Goal: Information Seeking & Learning: Learn about a topic

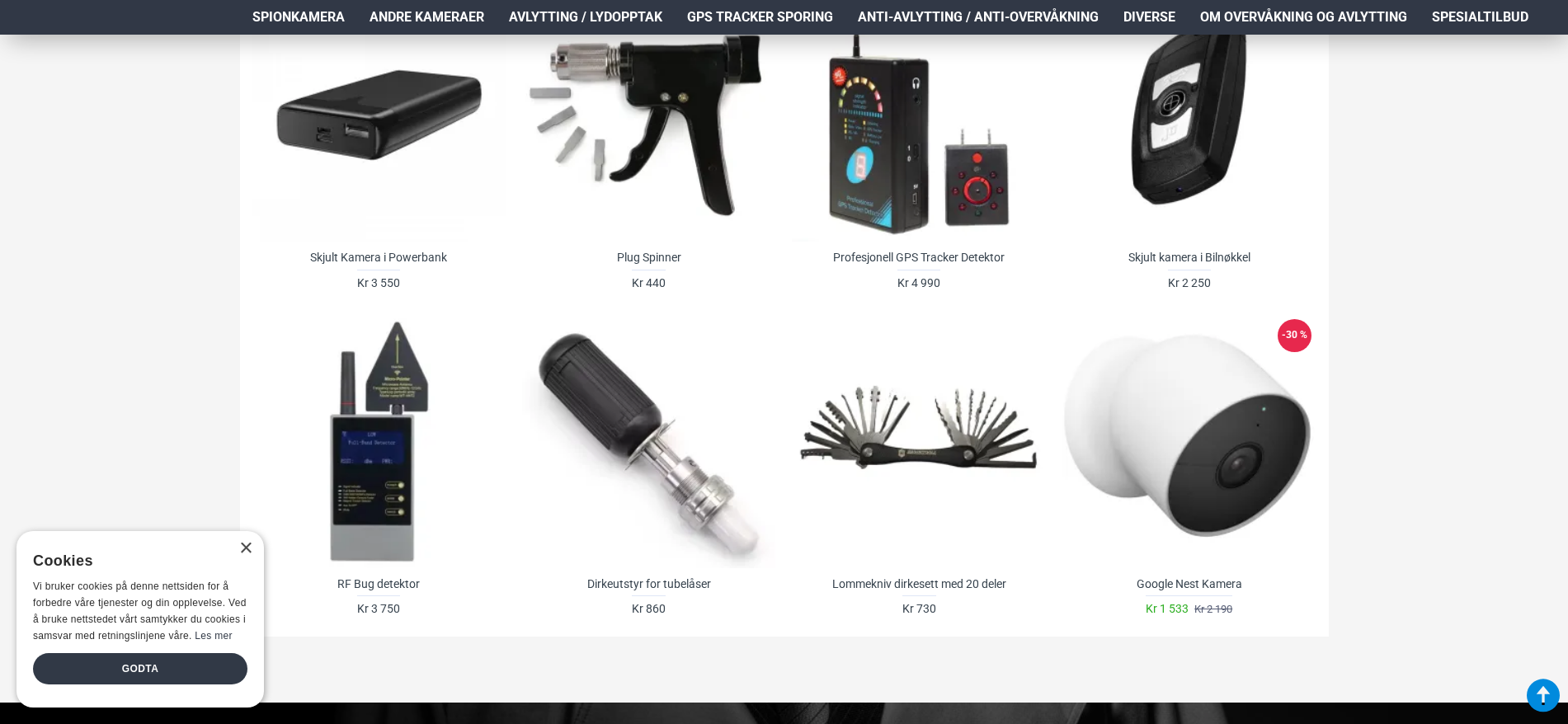
scroll to position [1320, 0]
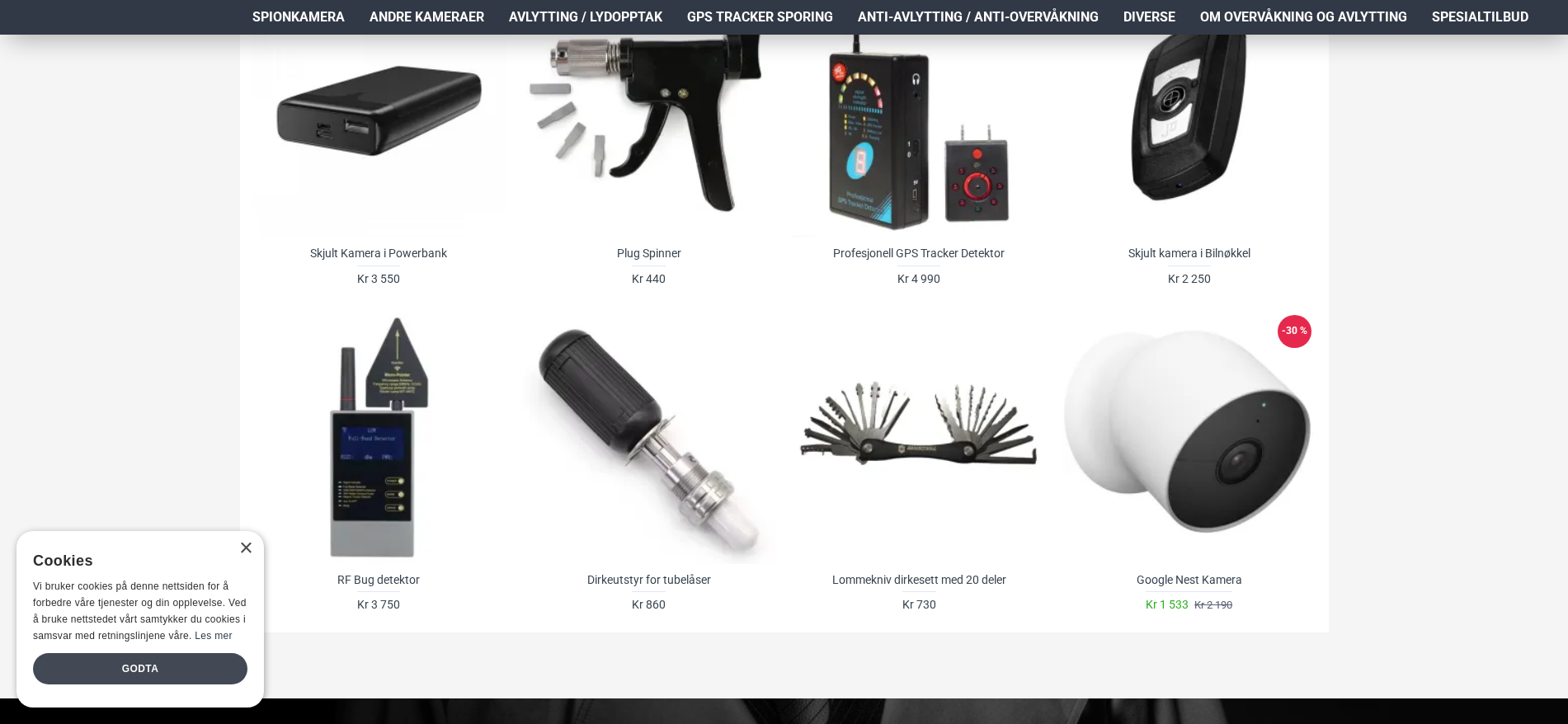
click at [116, 667] on div "Godta" at bounding box center [140, 669] width 215 height 31
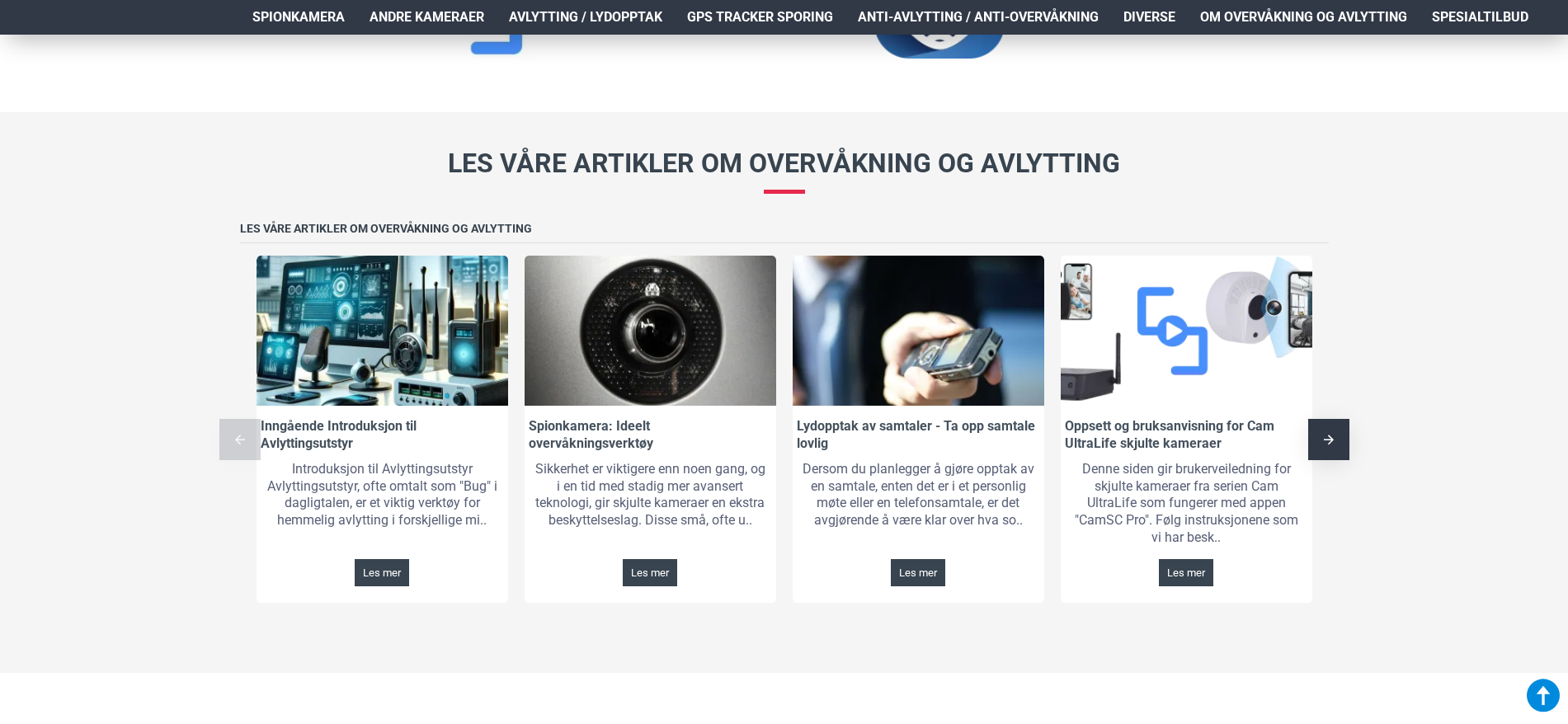
scroll to position [2640, 0]
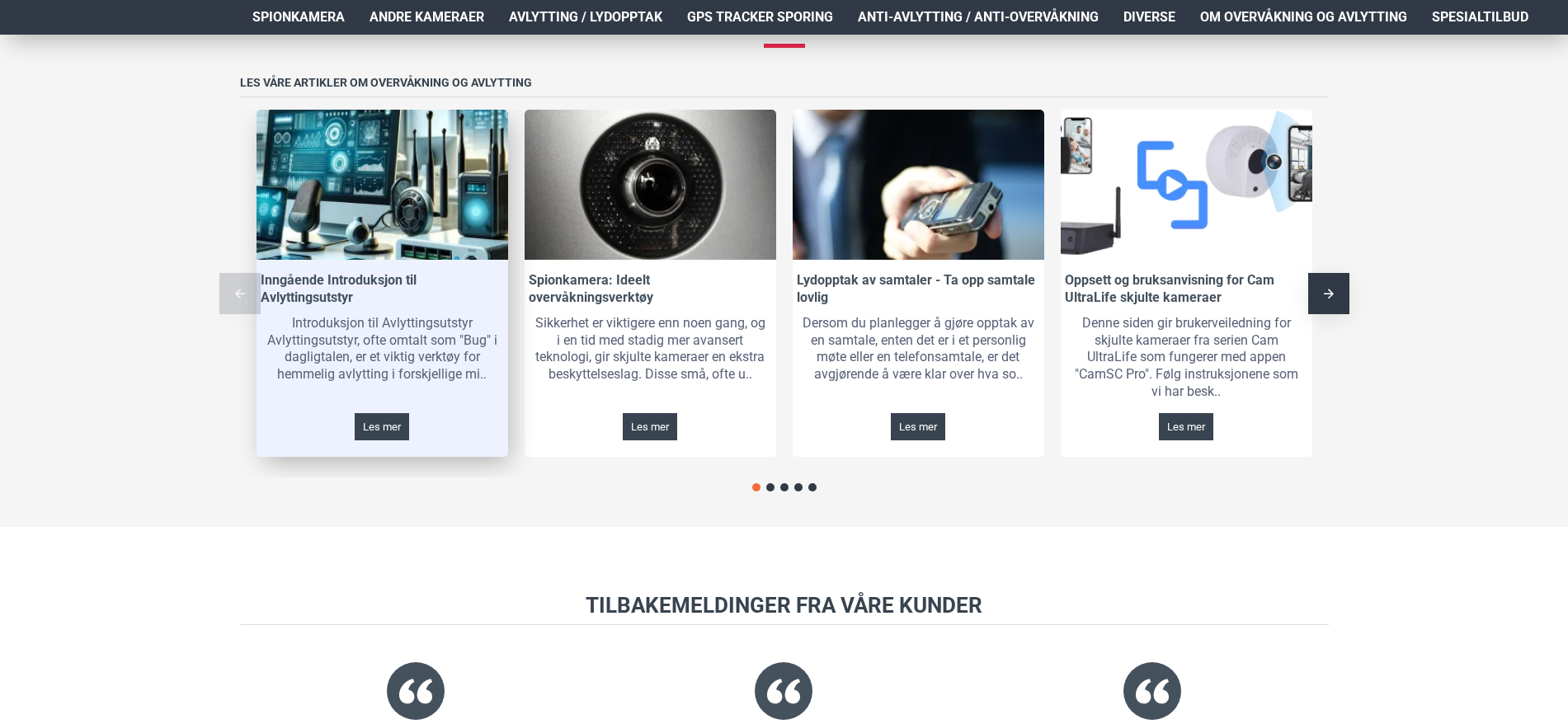
click at [381, 196] on link at bounding box center [382, 185] width 252 height 150
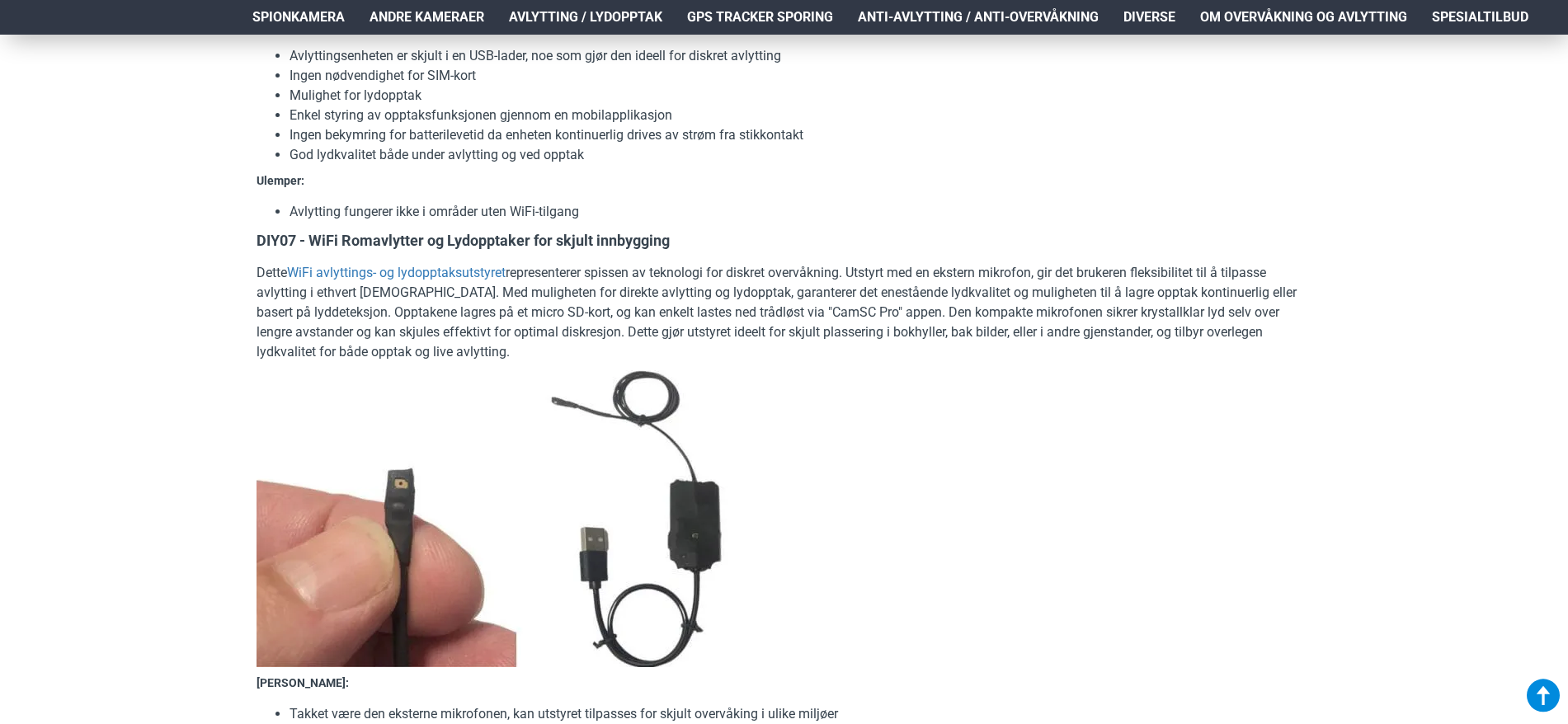
scroll to position [6353, 0]
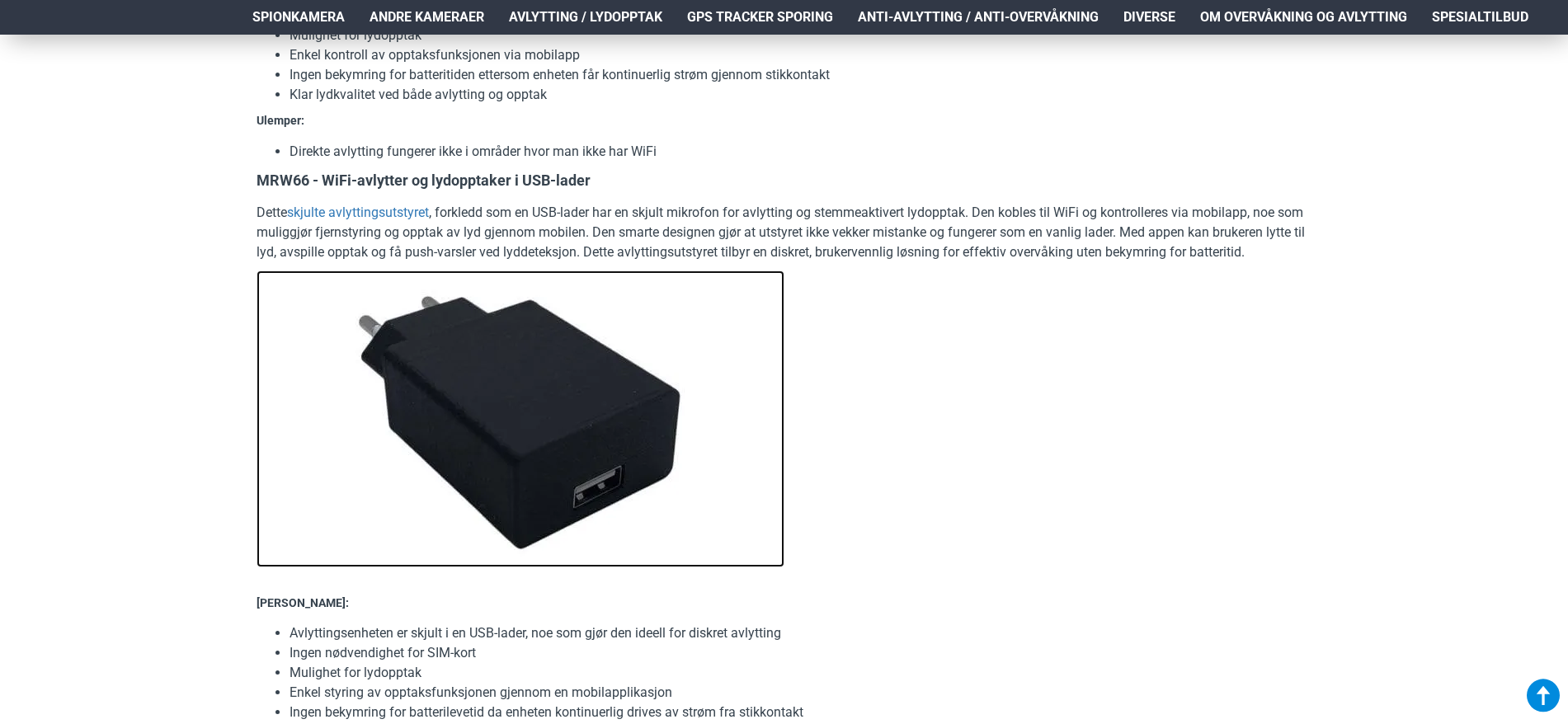
click at [484, 393] on img at bounding box center [520, 419] width 528 height 297
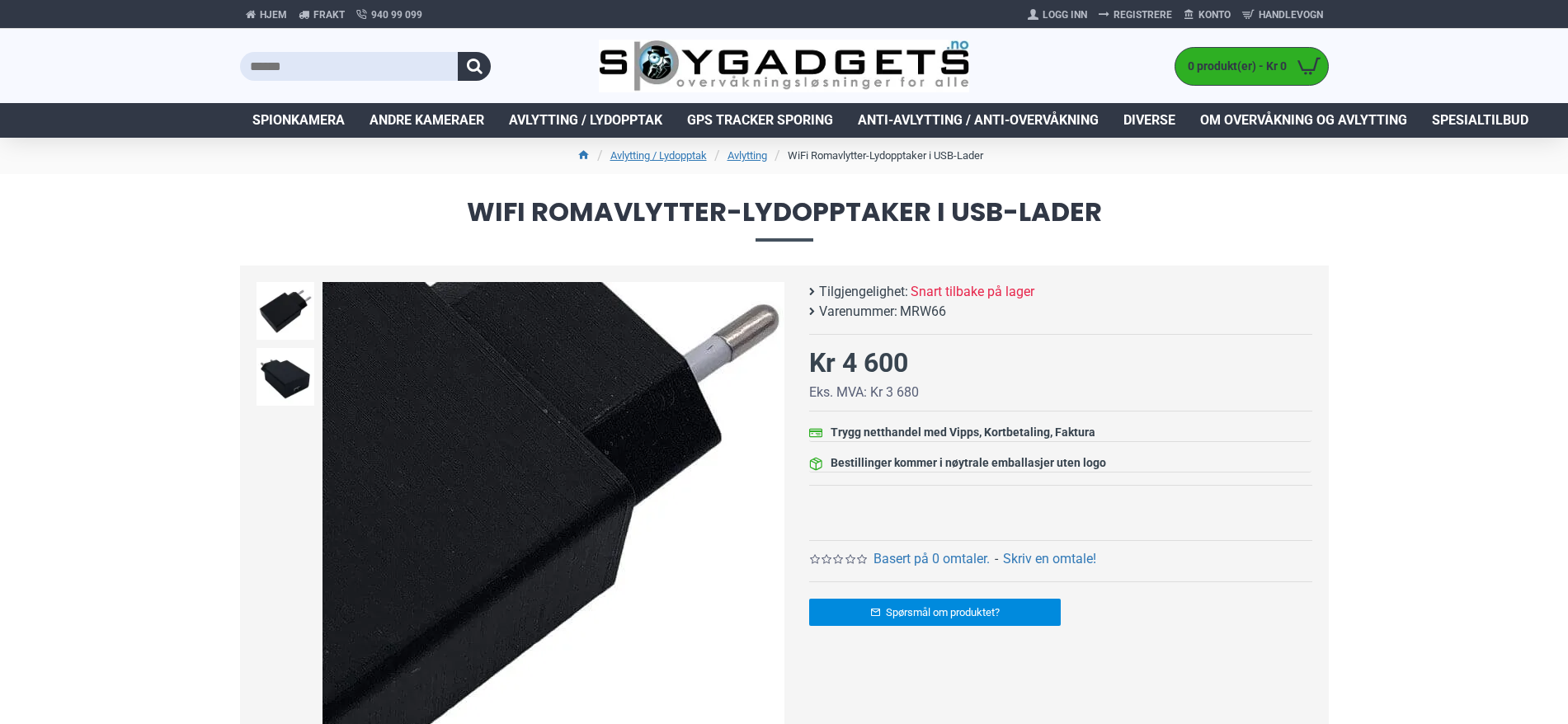
click at [769, 516] on div "Next slide" at bounding box center [770, 514] width 29 height 29
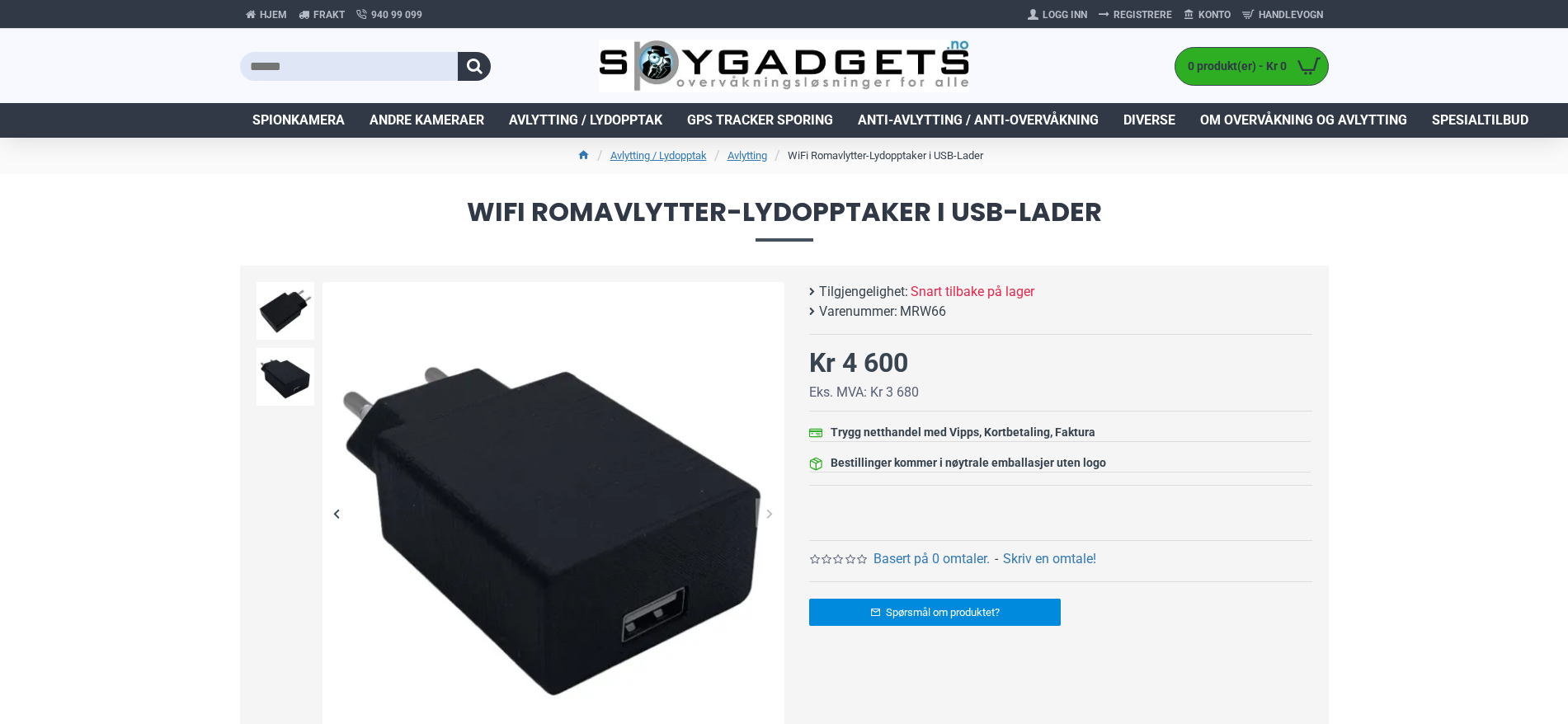
click at [769, 516] on div "Next slide" at bounding box center [770, 514] width 29 height 29
click at [283, 116] on span "Spionkamera" at bounding box center [299, 121] width 93 height 20
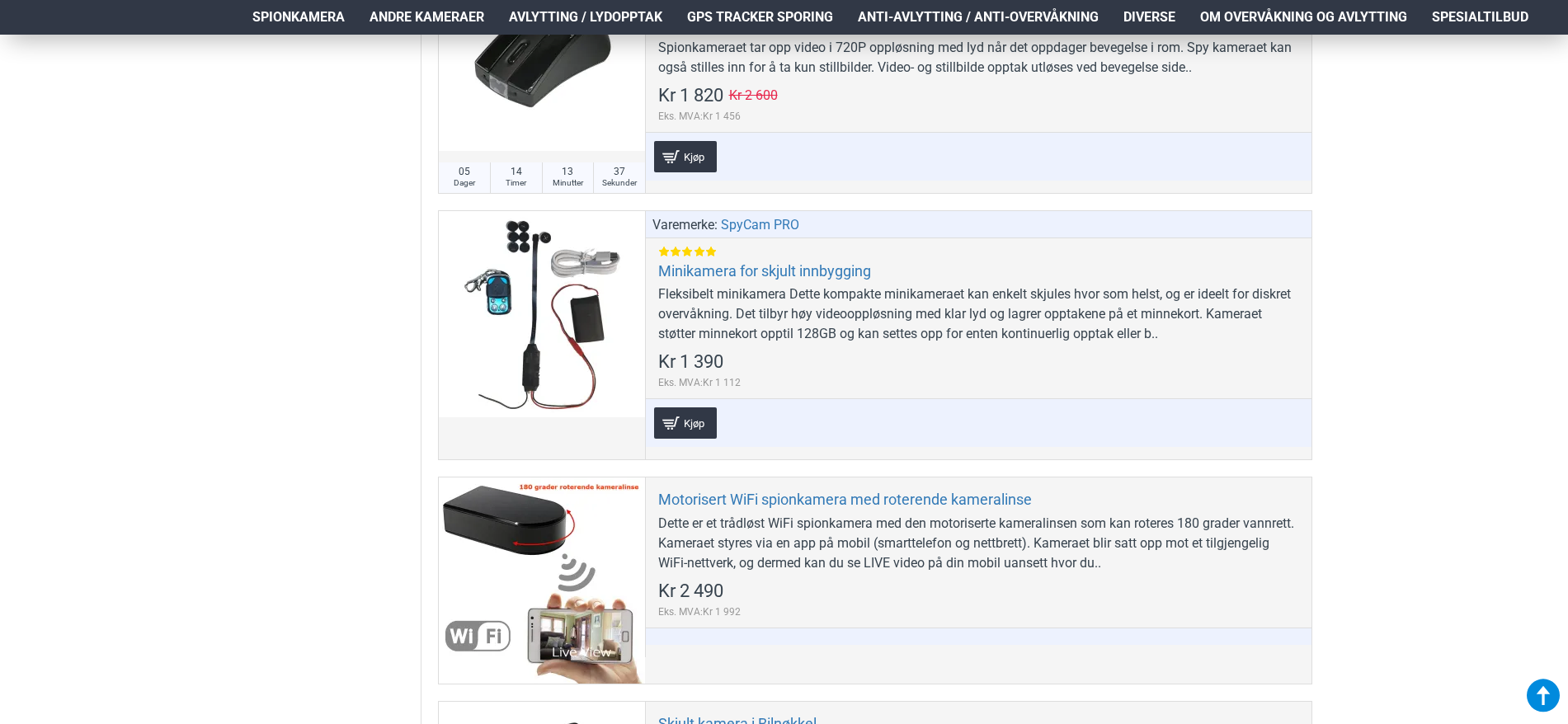
scroll to position [4455, 0]
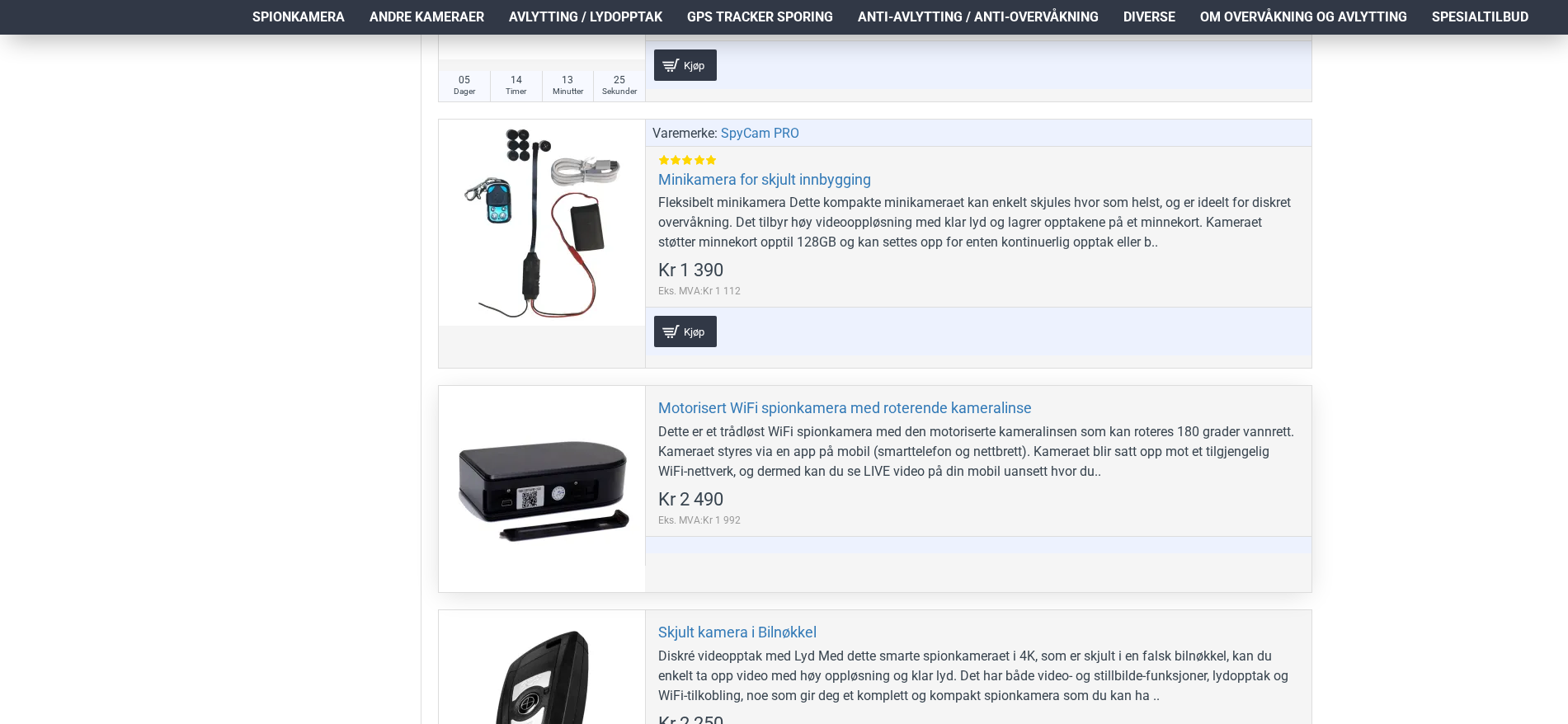
click at [508, 450] on div at bounding box center [542, 489] width 206 height 206
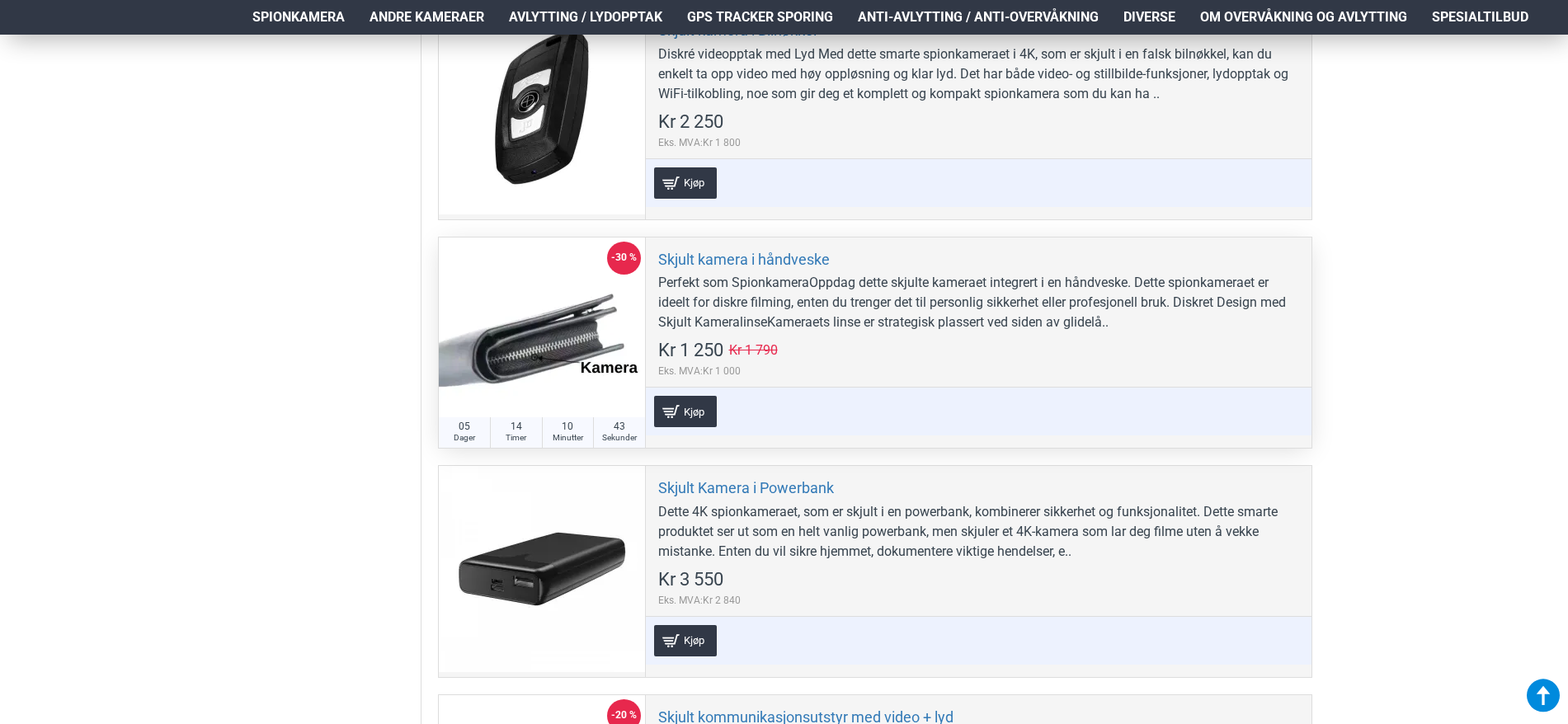
scroll to position [5115, 0]
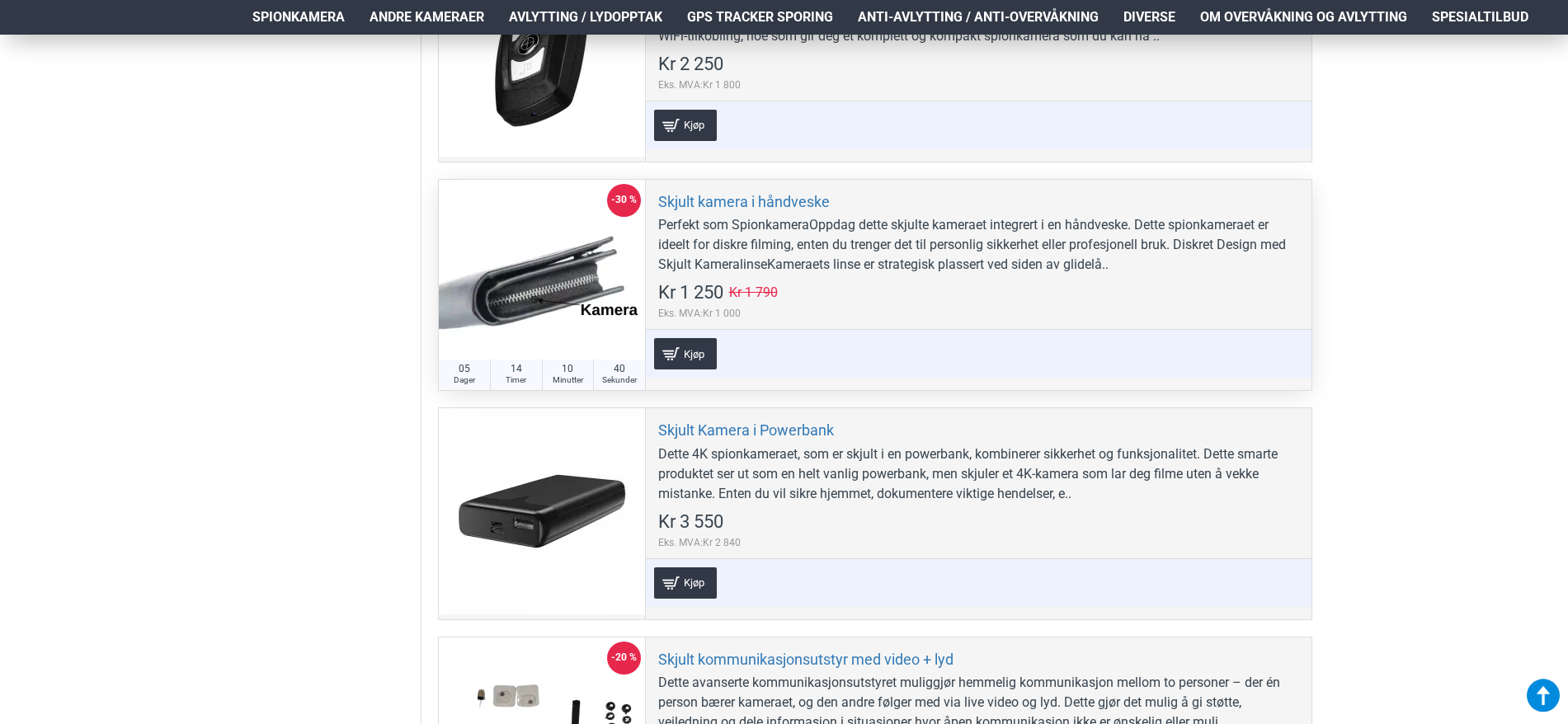
click at [558, 279] on div at bounding box center [542, 283] width 206 height 206
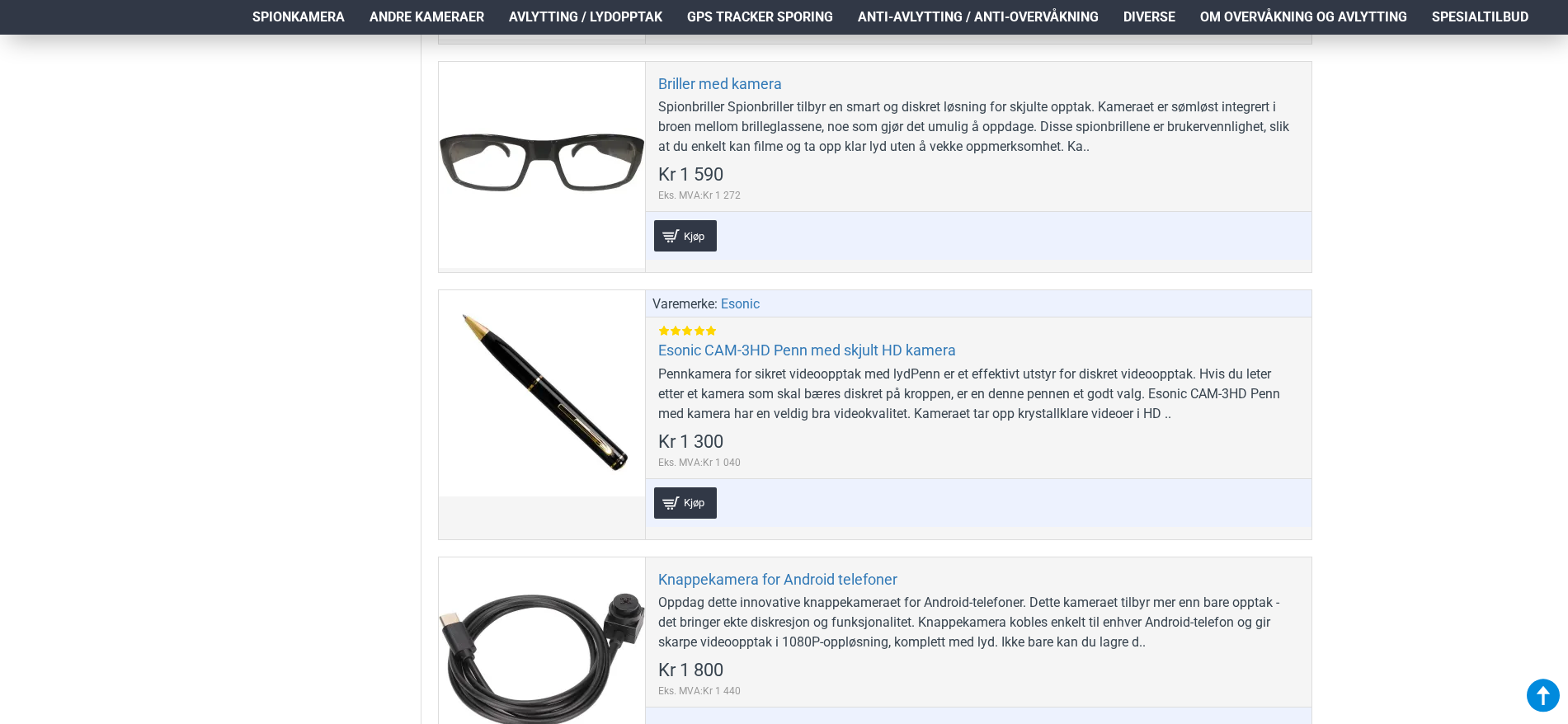
scroll to position [2393, 0]
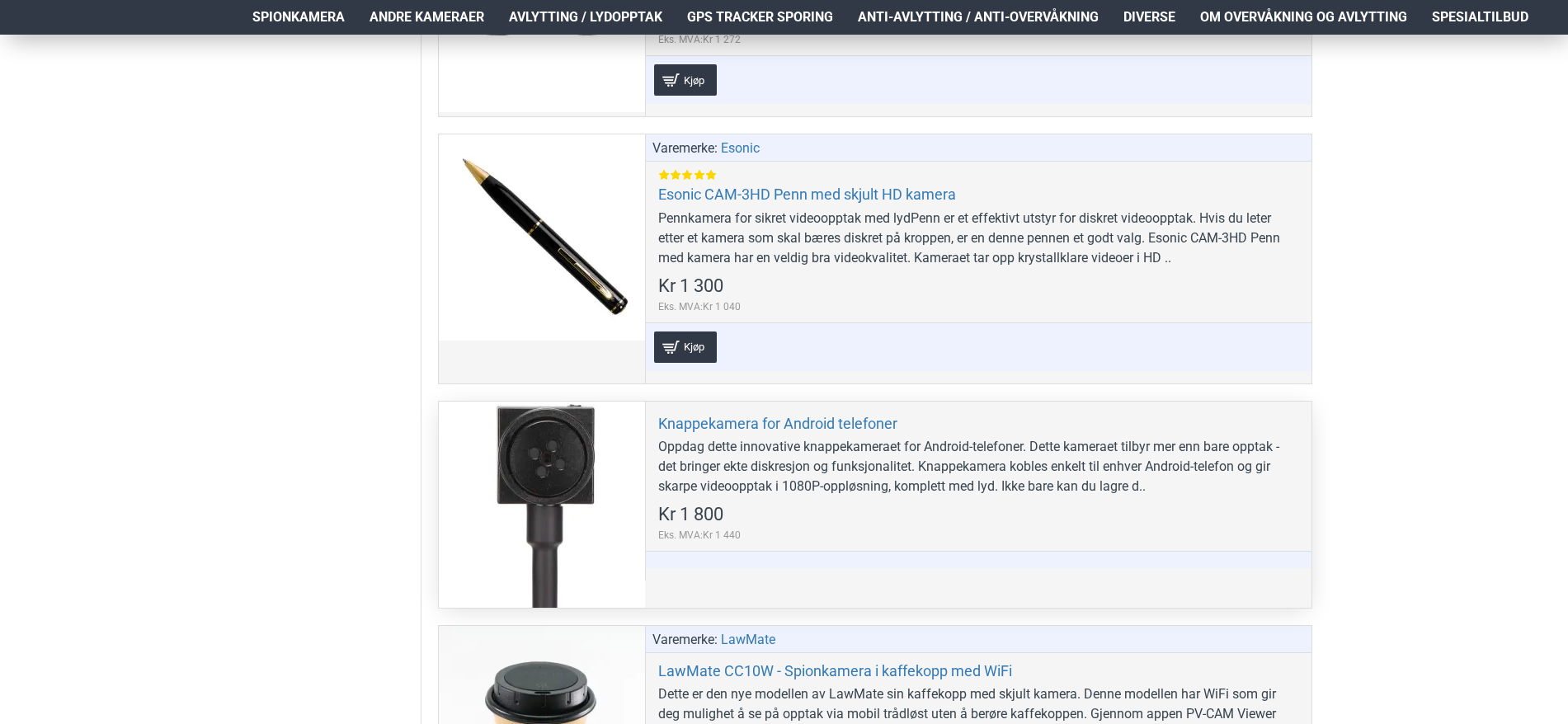
click at [528, 458] on div at bounding box center [542, 505] width 206 height 206
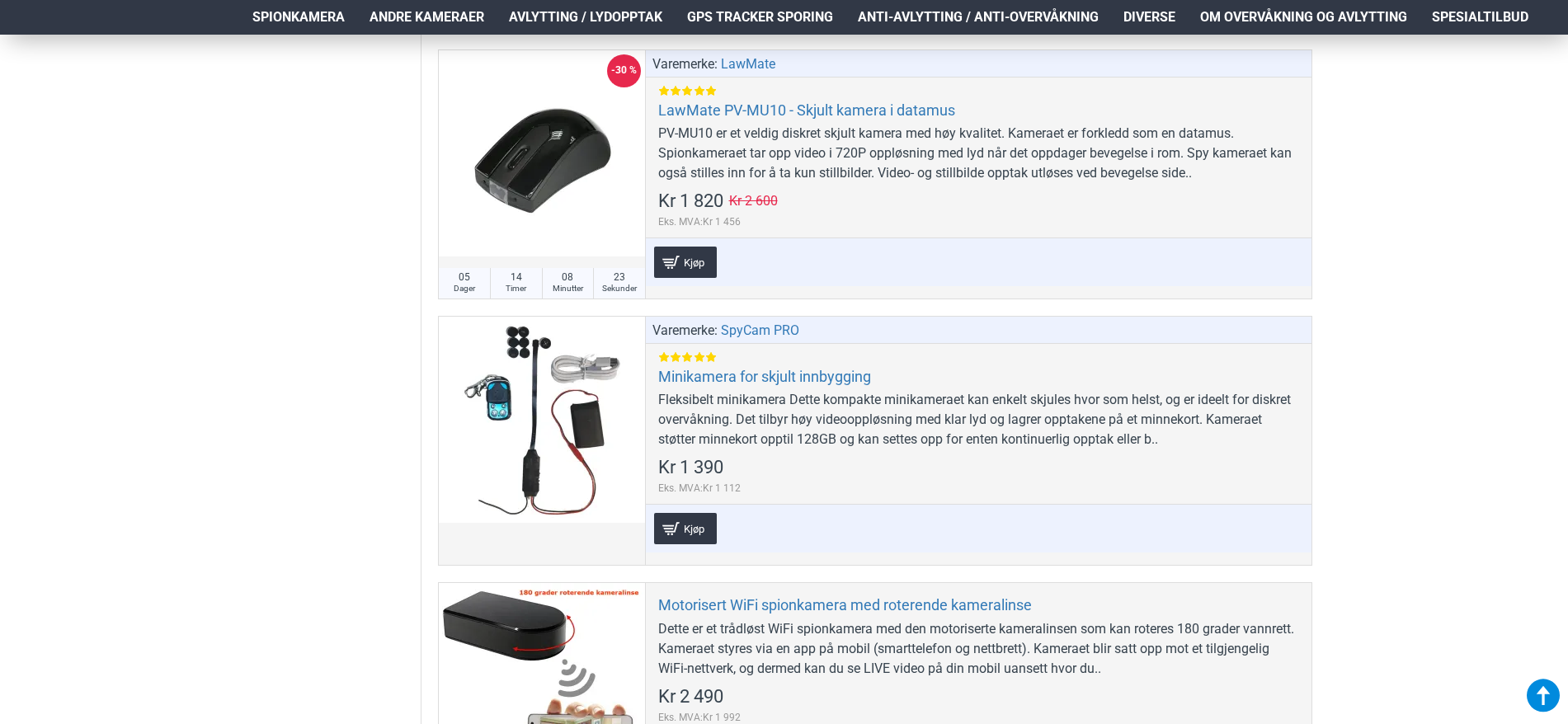
scroll to position [4043, 0]
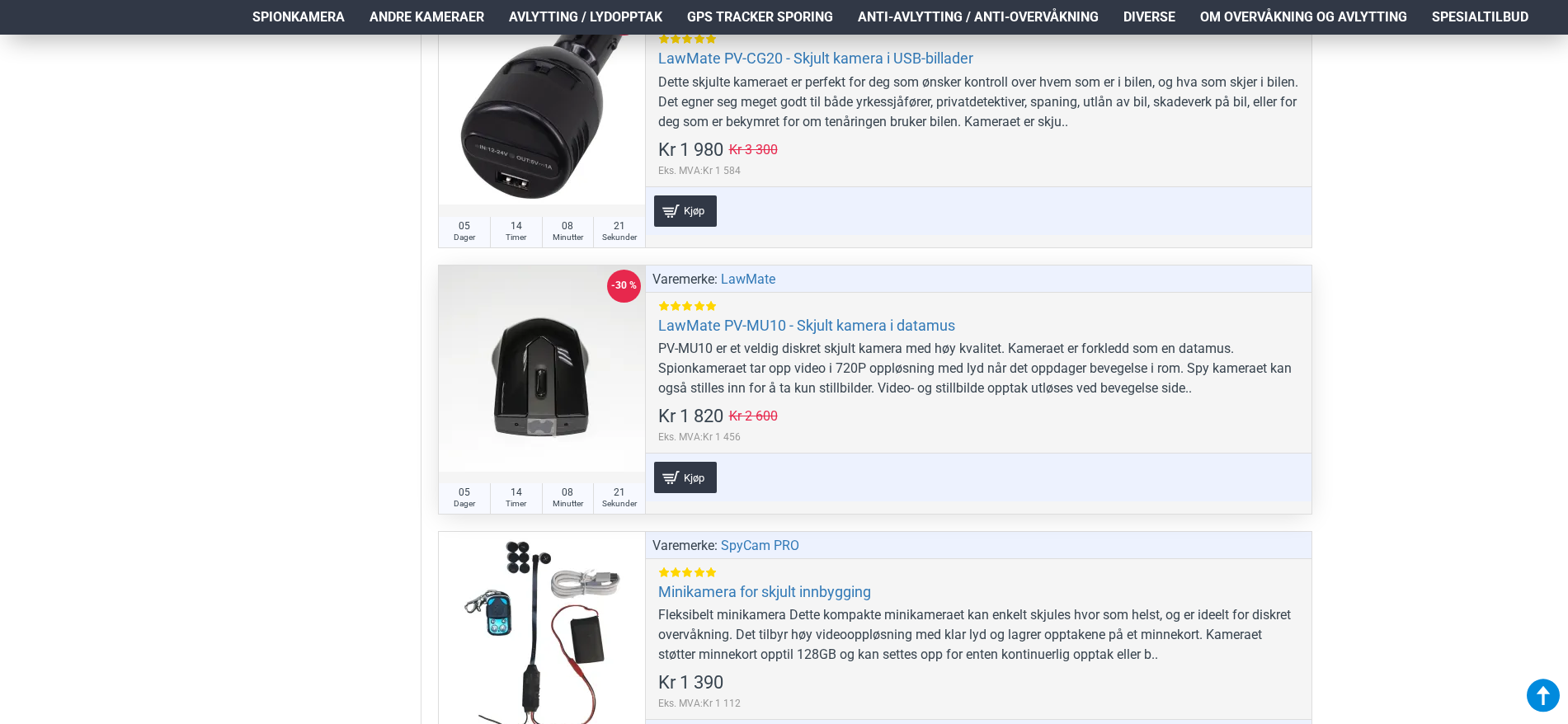
click at [573, 395] on div at bounding box center [542, 368] width 206 height 206
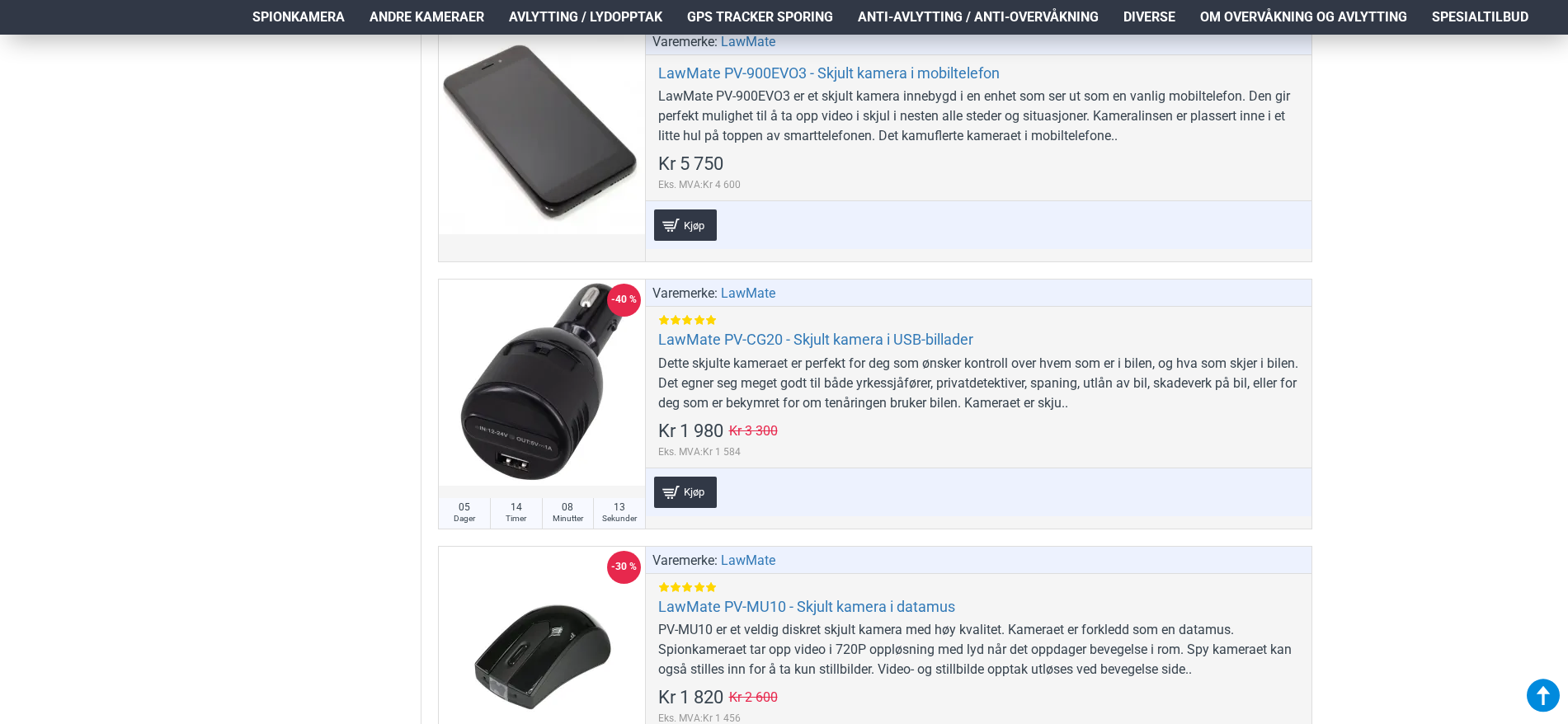
scroll to position [3465, 0]
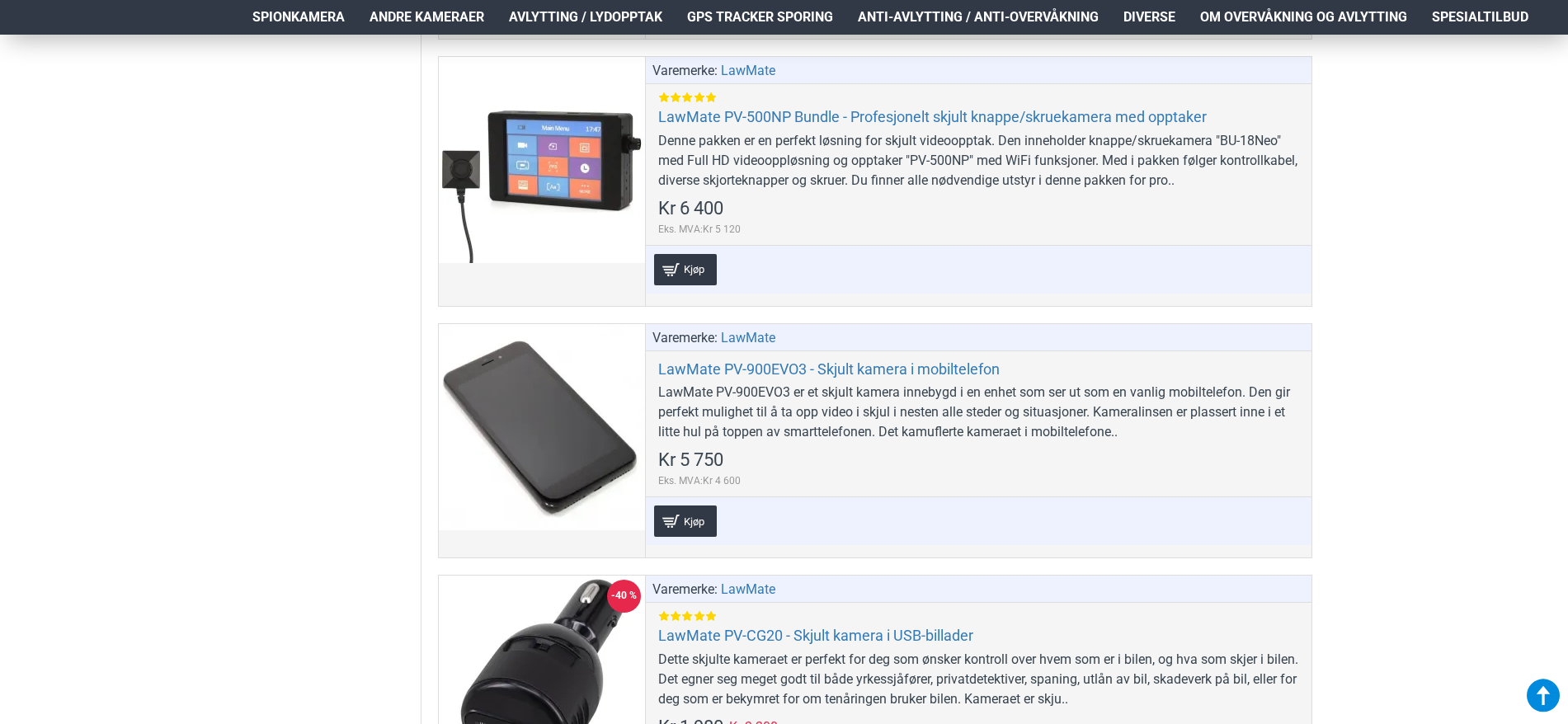
drag, startPoint x: 422, startPoint y: 251, endPoint x: 415, endPoint y: 200, distance: 51.5
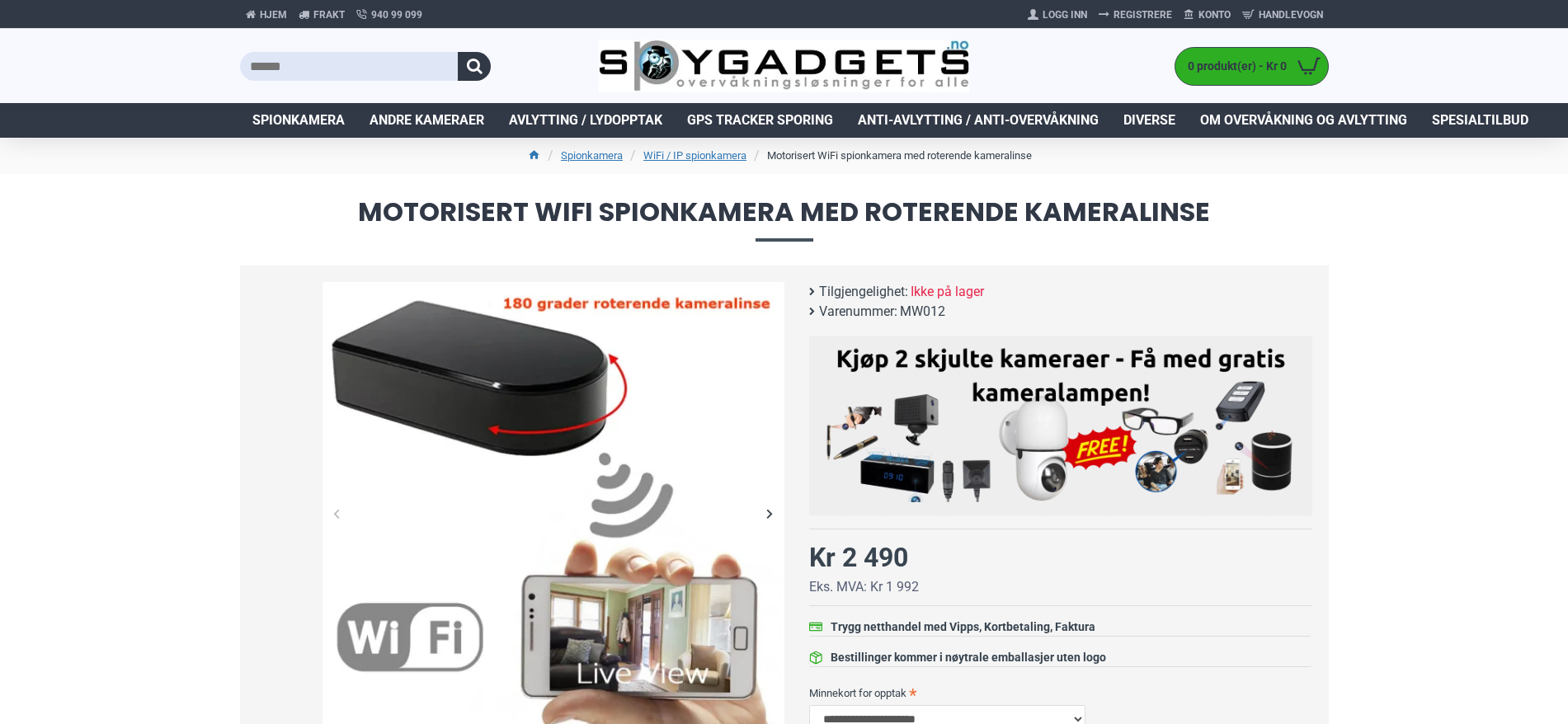
click at [769, 513] on div "Next slide" at bounding box center [770, 514] width 29 height 29
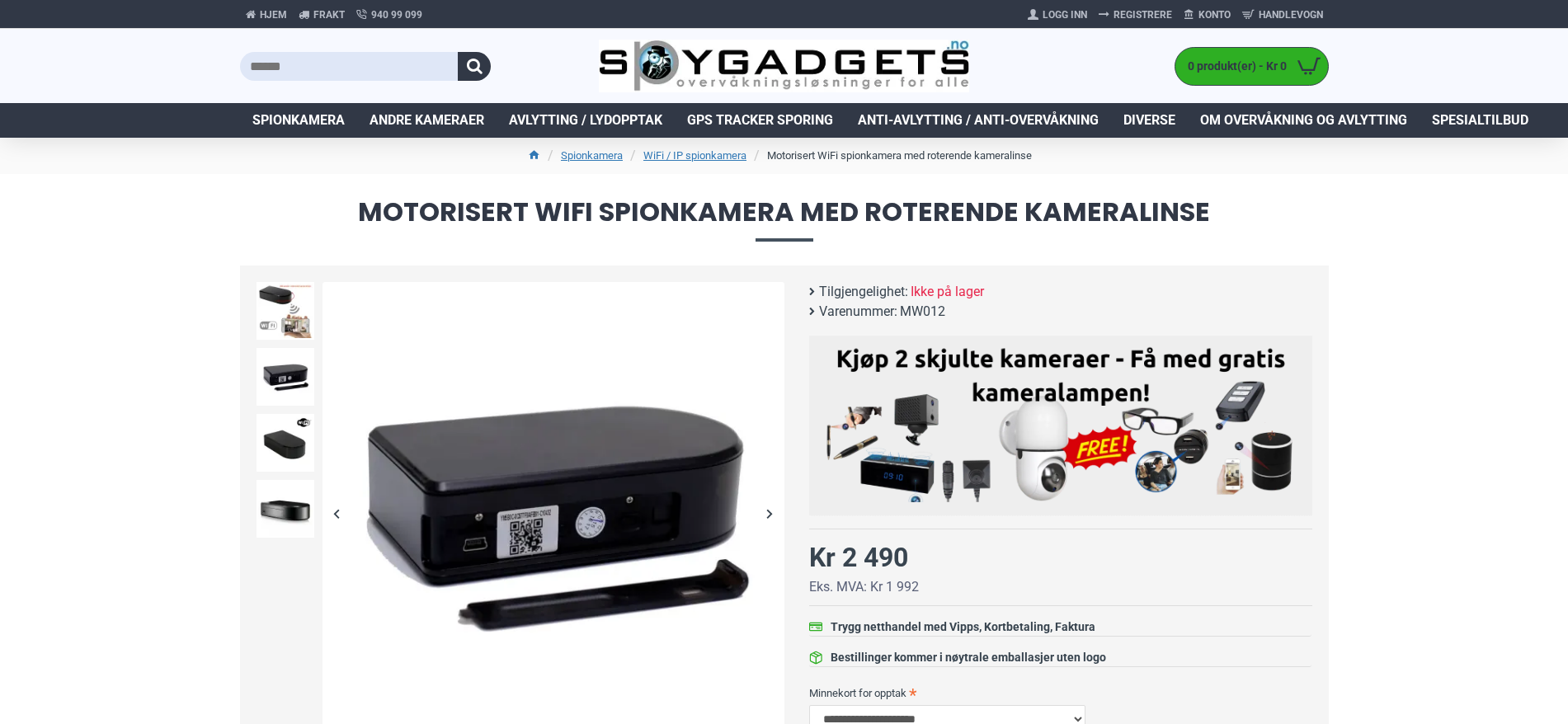
click at [769, 518] on div "Next slide" at bounding box center [770, 514] width 29 height 29
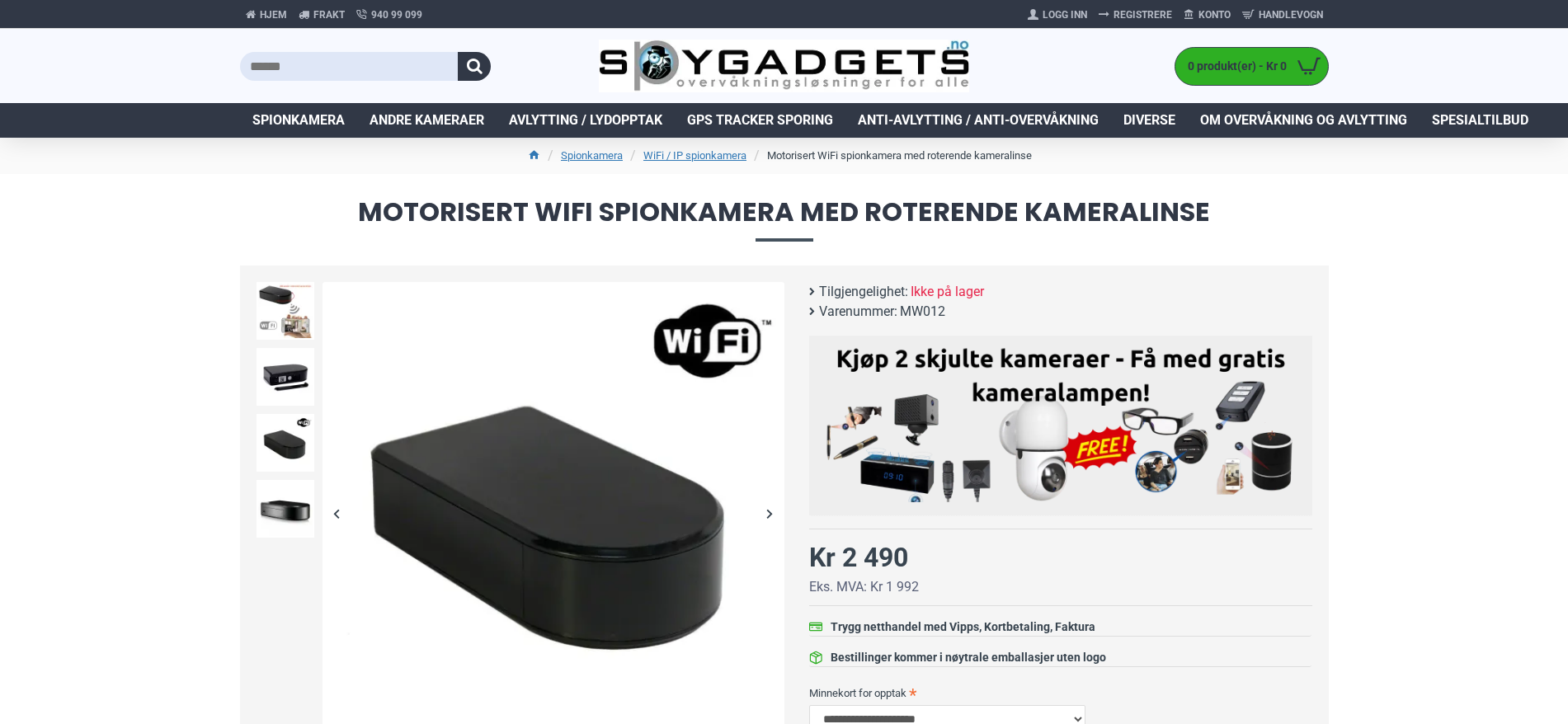
click at [772, 518] on div "Next slide" at bounding box center [770, 514] width 29 height 29
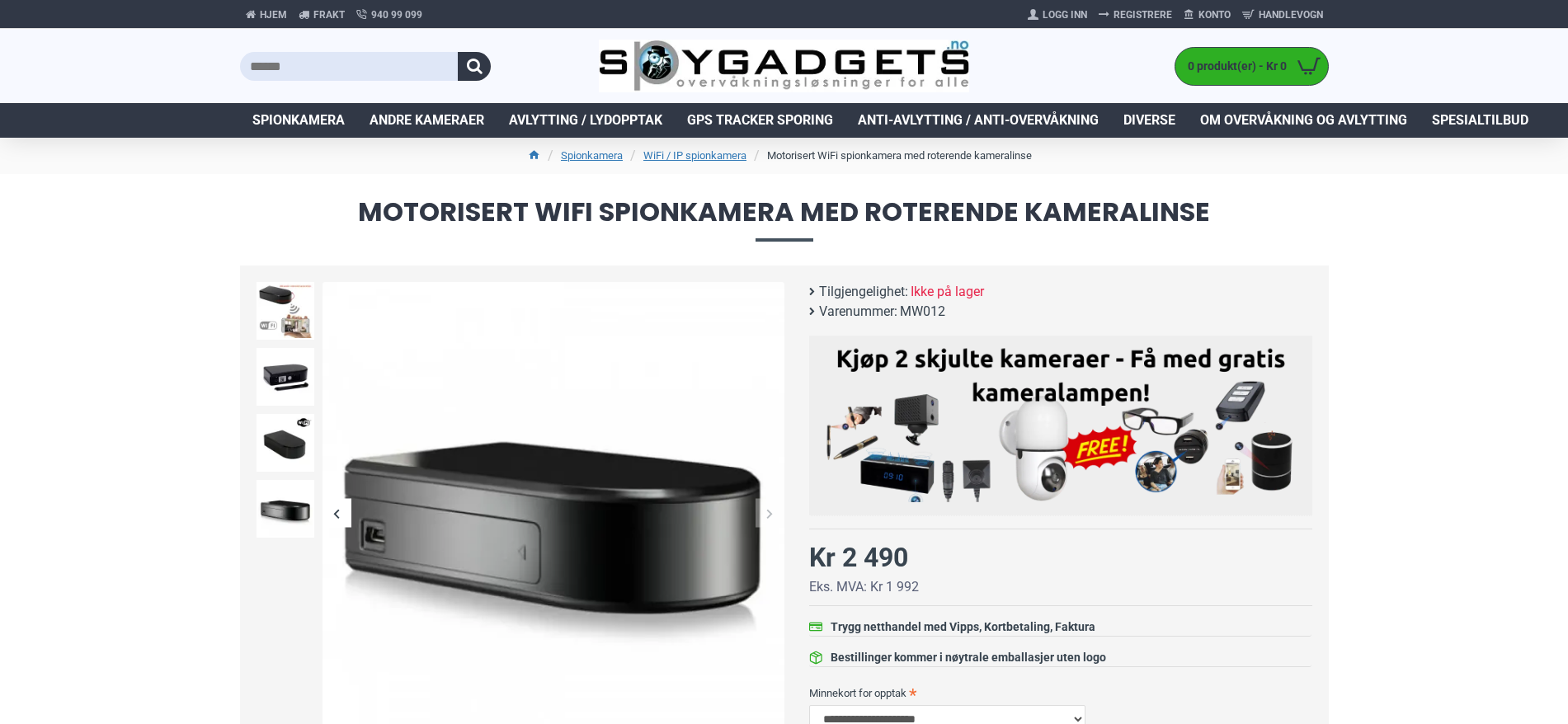
click at [772, 518] on div "Next slide" at bounding box center [770, 514] width 29 height 29
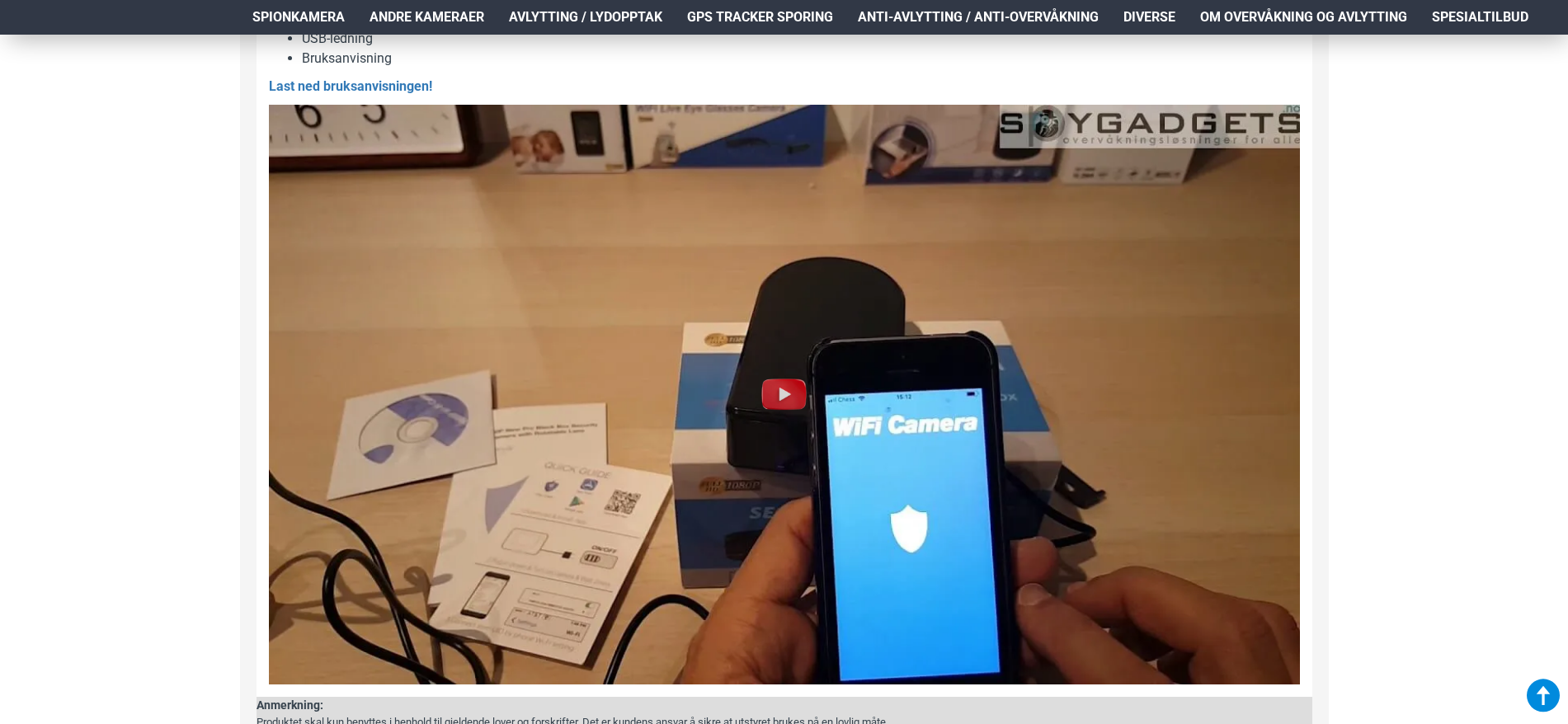
scroll to position [1568, 0]
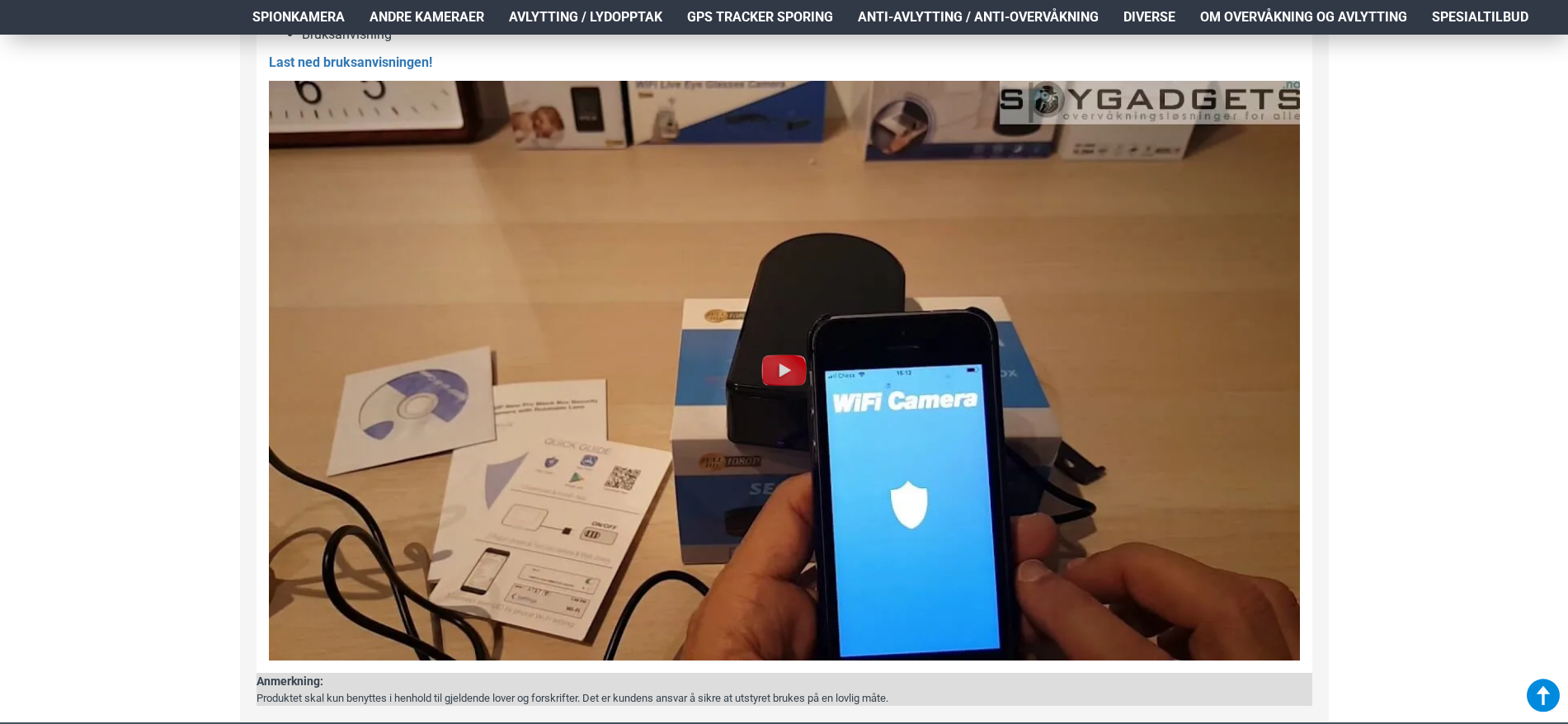
click at [767, 377] on img at bounding box center [785, 370] width 53 height 53
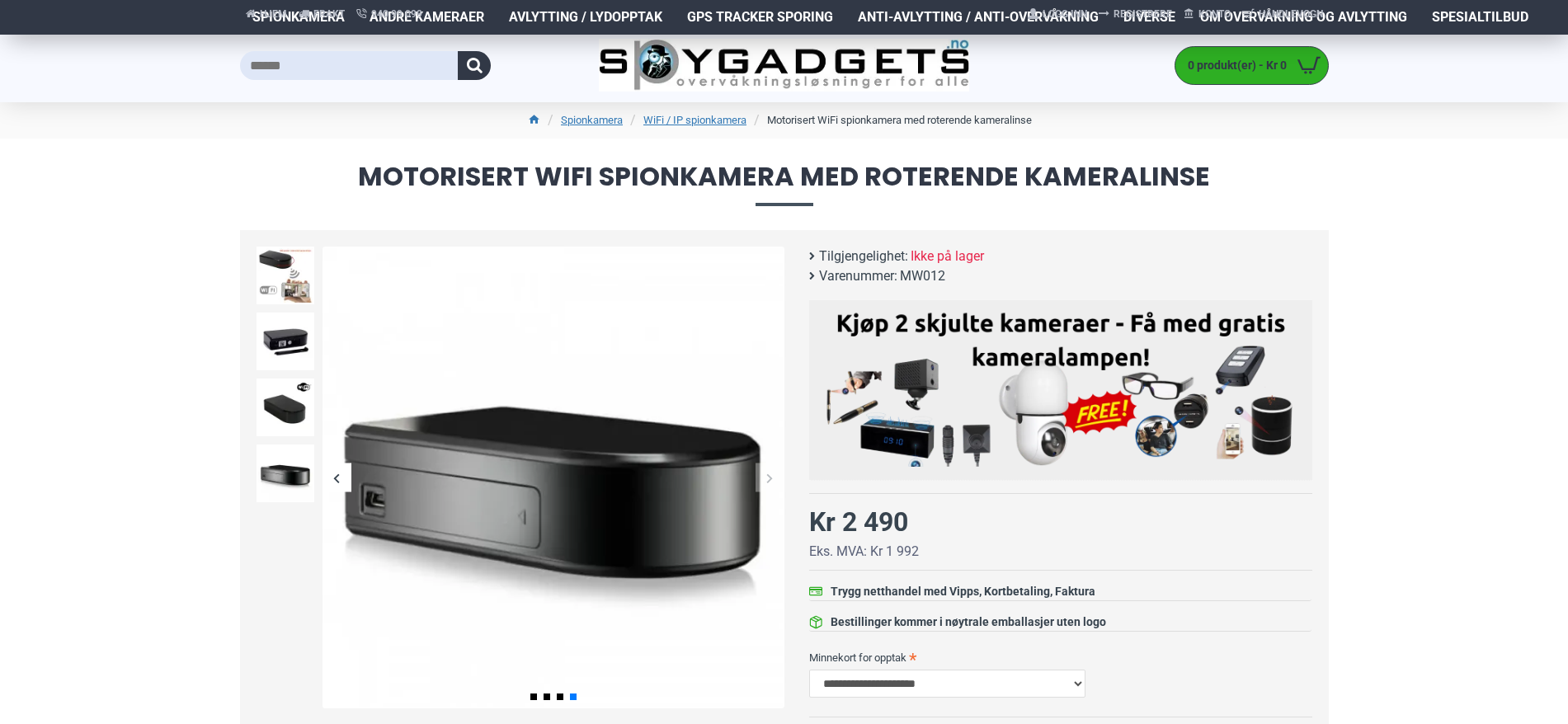
scroll to position [0, 0]
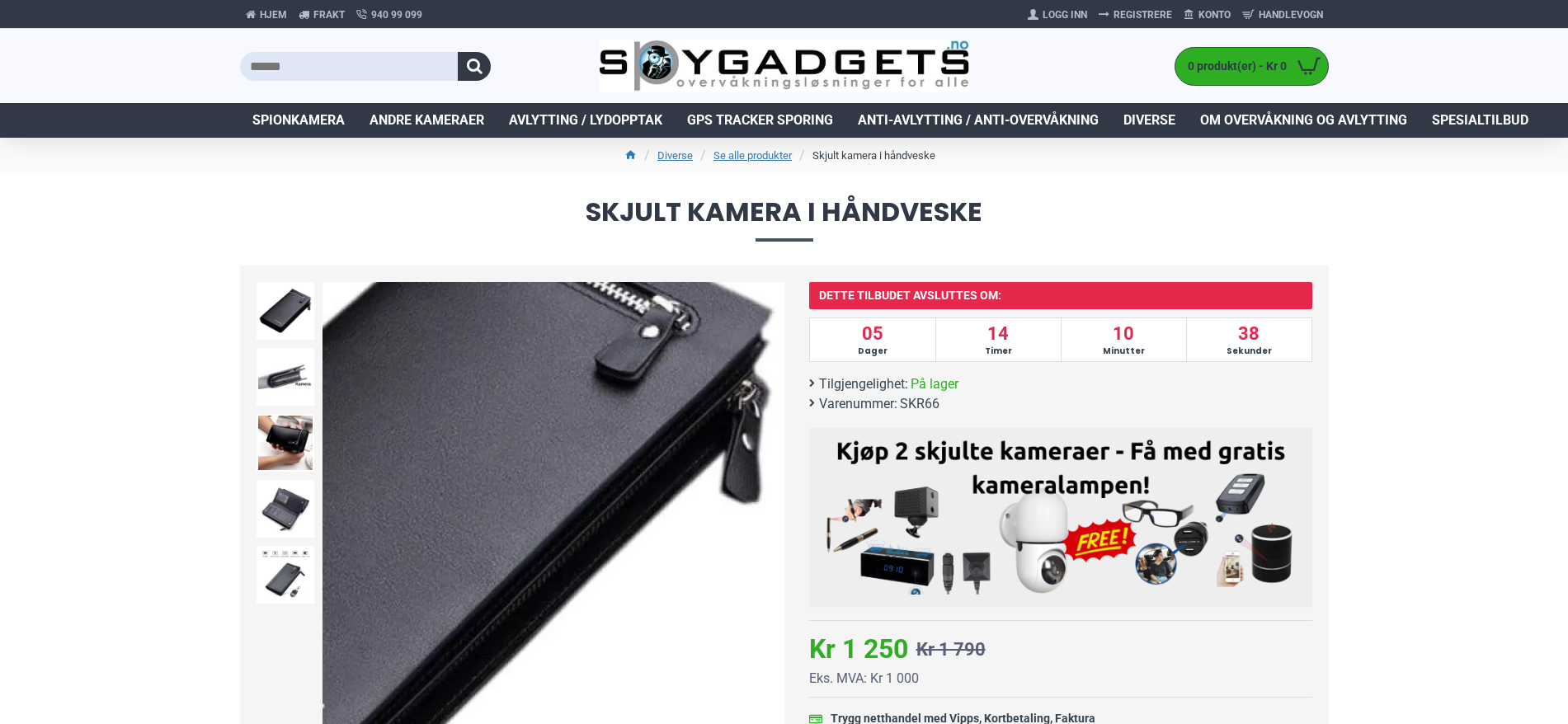
click at [769, 518] on div "Next slide" at bounding box center [770, 514] width 29 height 29
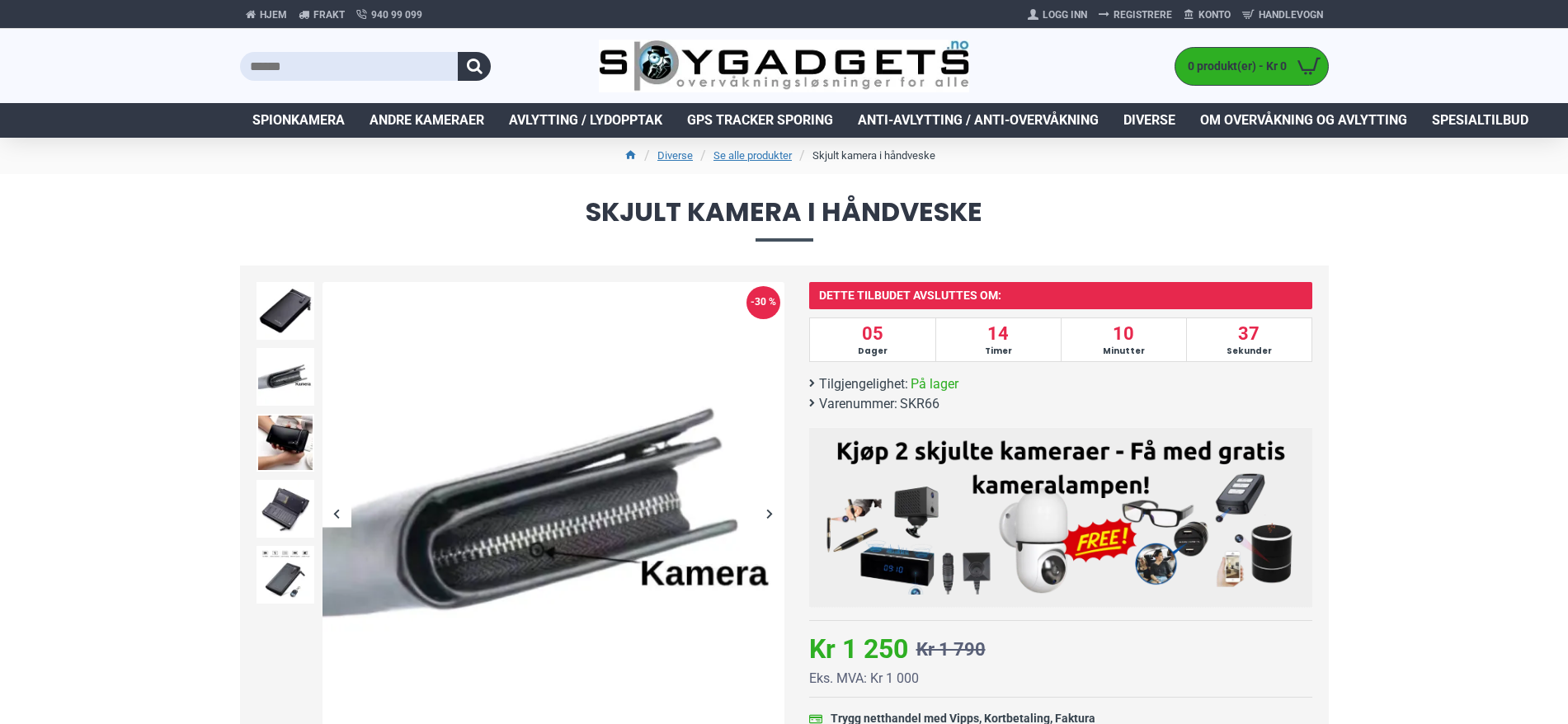
click at [307, 411] on div at bounding box center [286, 443] width 66 height 66
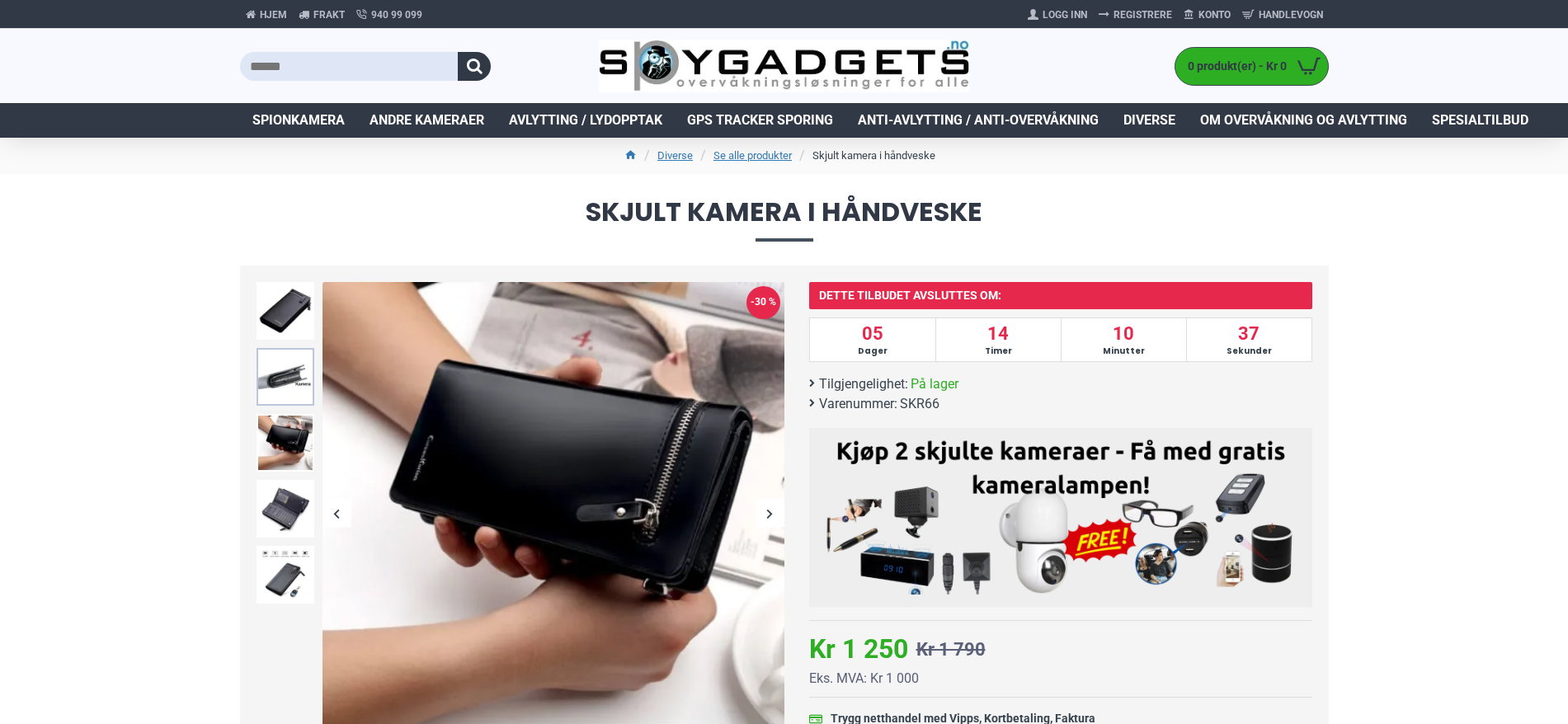
click at [286, 381] on img at bounding box center [285, 377] width 57 height 57
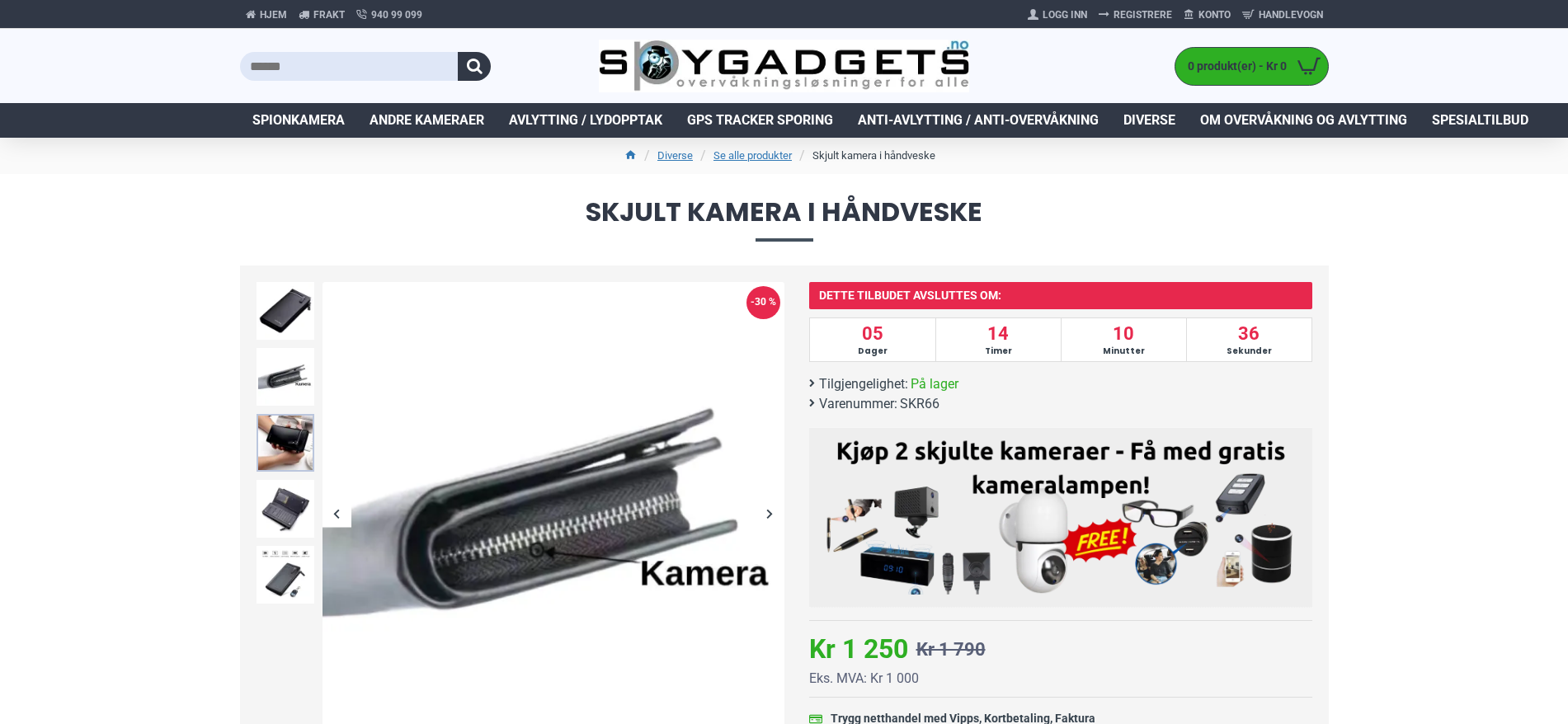
click at [279, 430] on img at bounding box center [285, 442] width 57 height 57
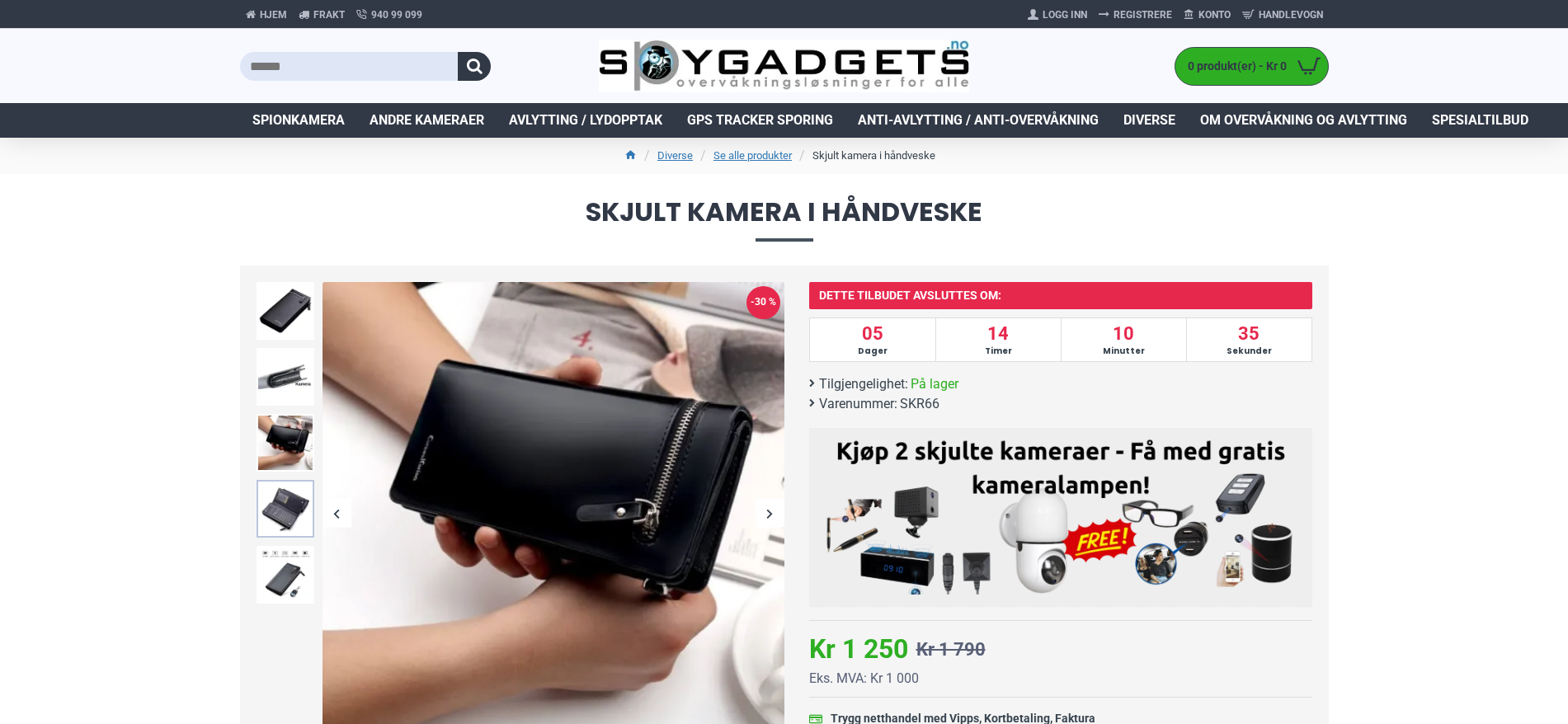
click at [270, 510] on img at bounding box center [285, 508] width 57 height 57
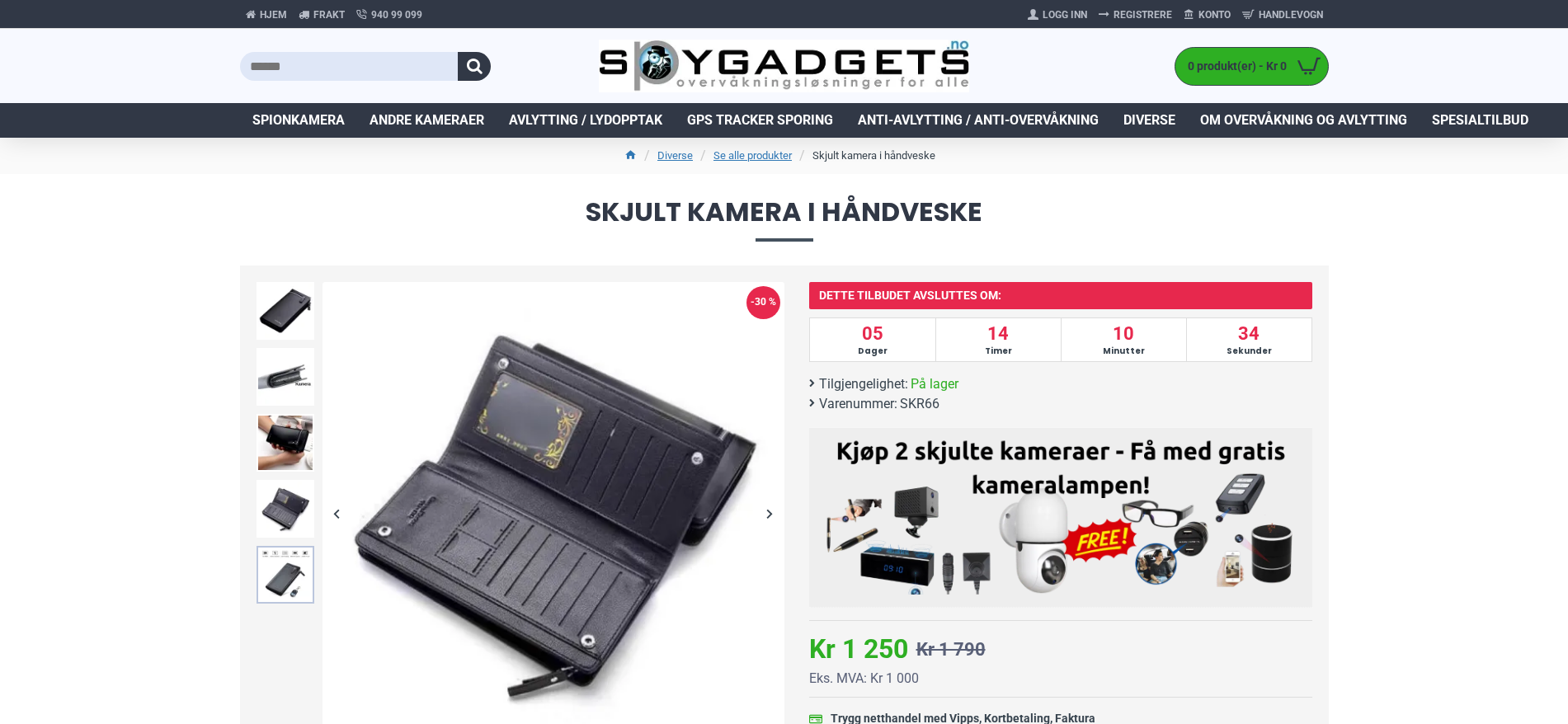
click at [279, 570] on img at bounding box center [285, 575] width 57 height 57
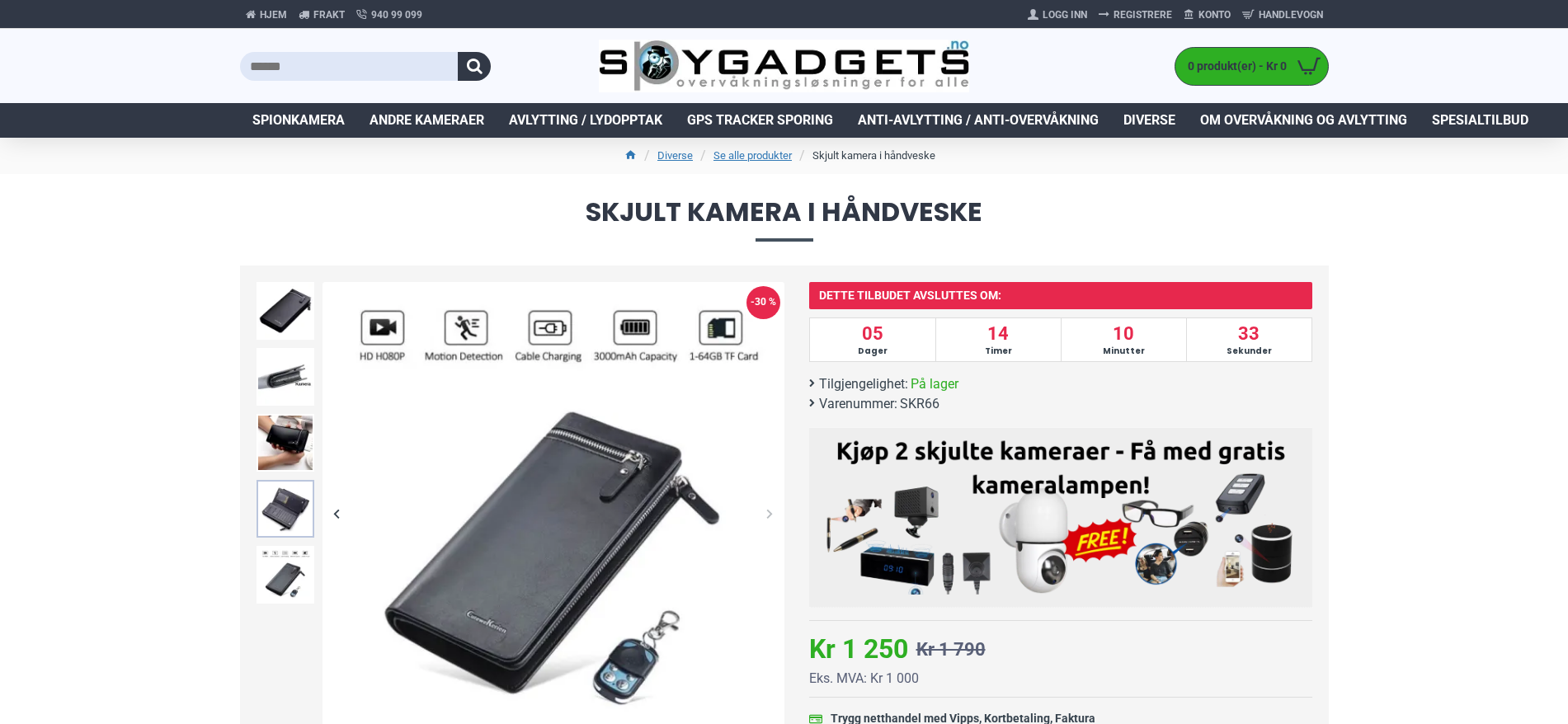
click at [298, 491] on img at bounding box center [285, 508] width 57 height 57
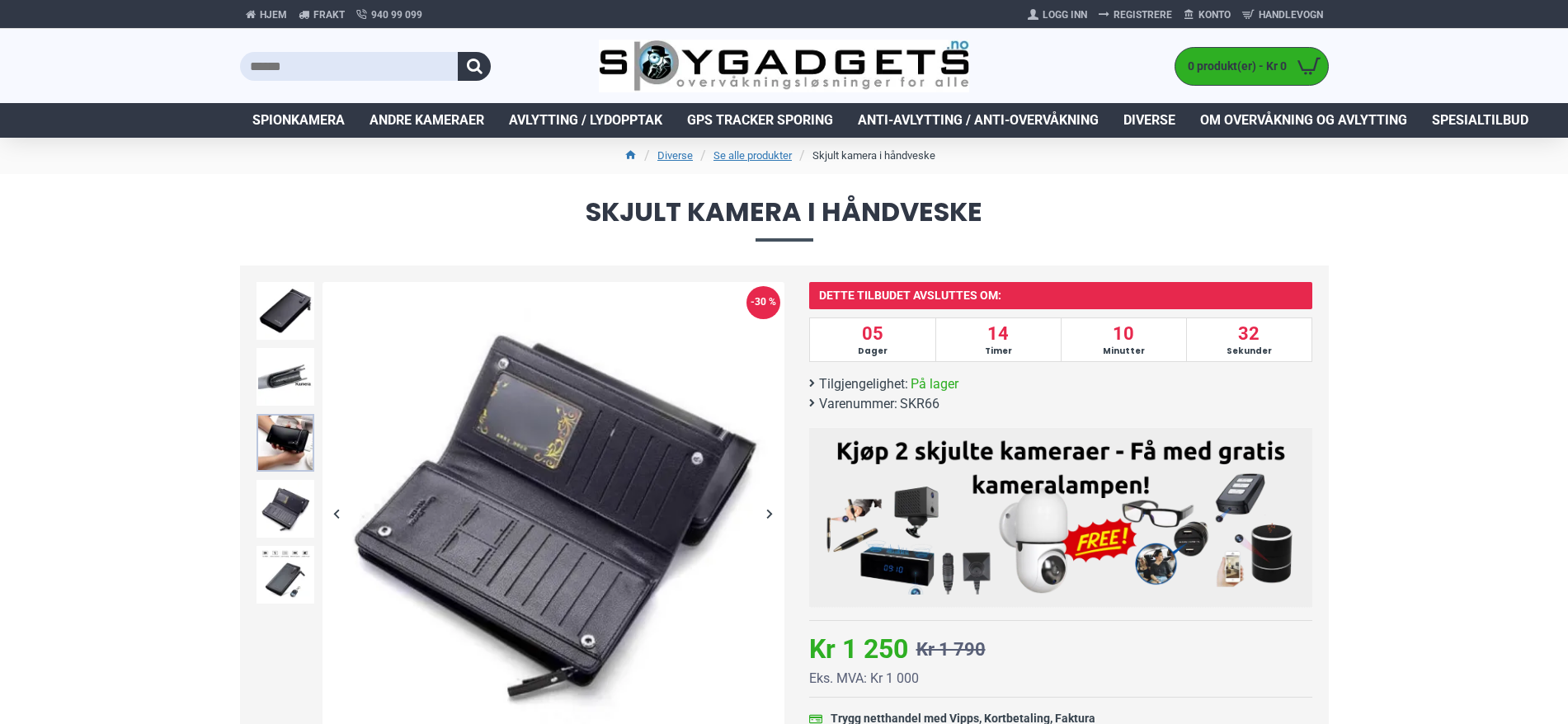
click at [283, 466] on img at bounding box center [285, 442] width 57 height 57
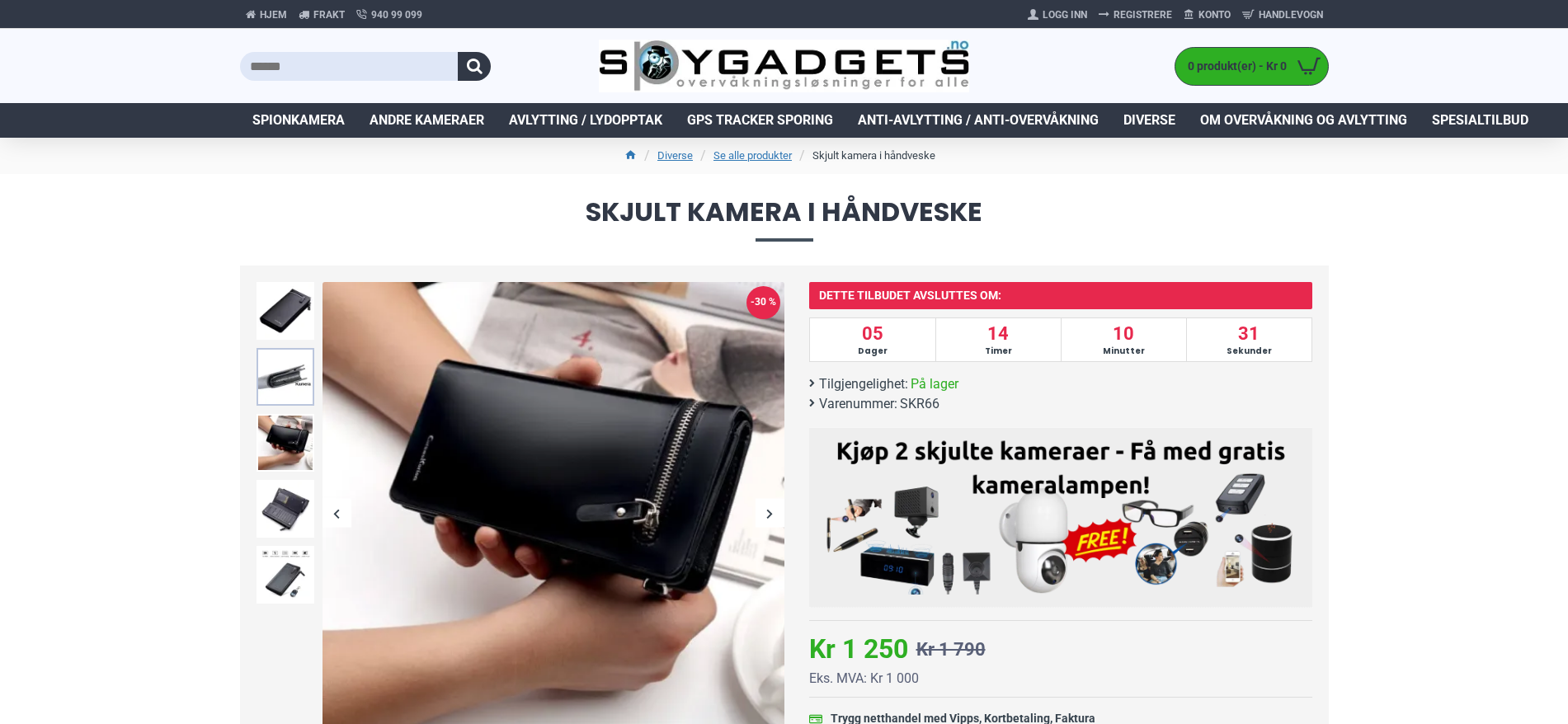
click at [276, 377] on img at bounding box center [285, 377] width 57 height 57
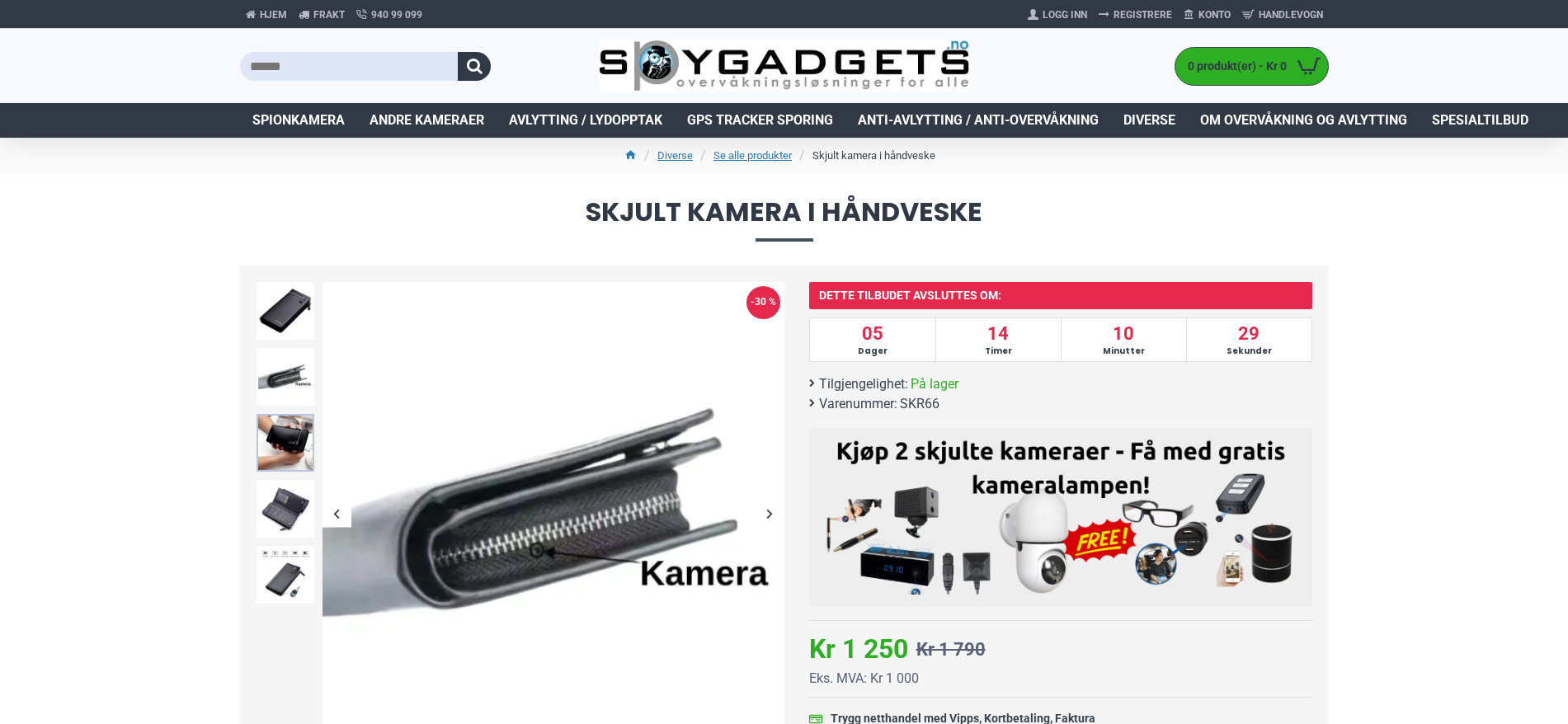
click at [289, 439] on img at bounding box center [285, 442] width 57 height 57
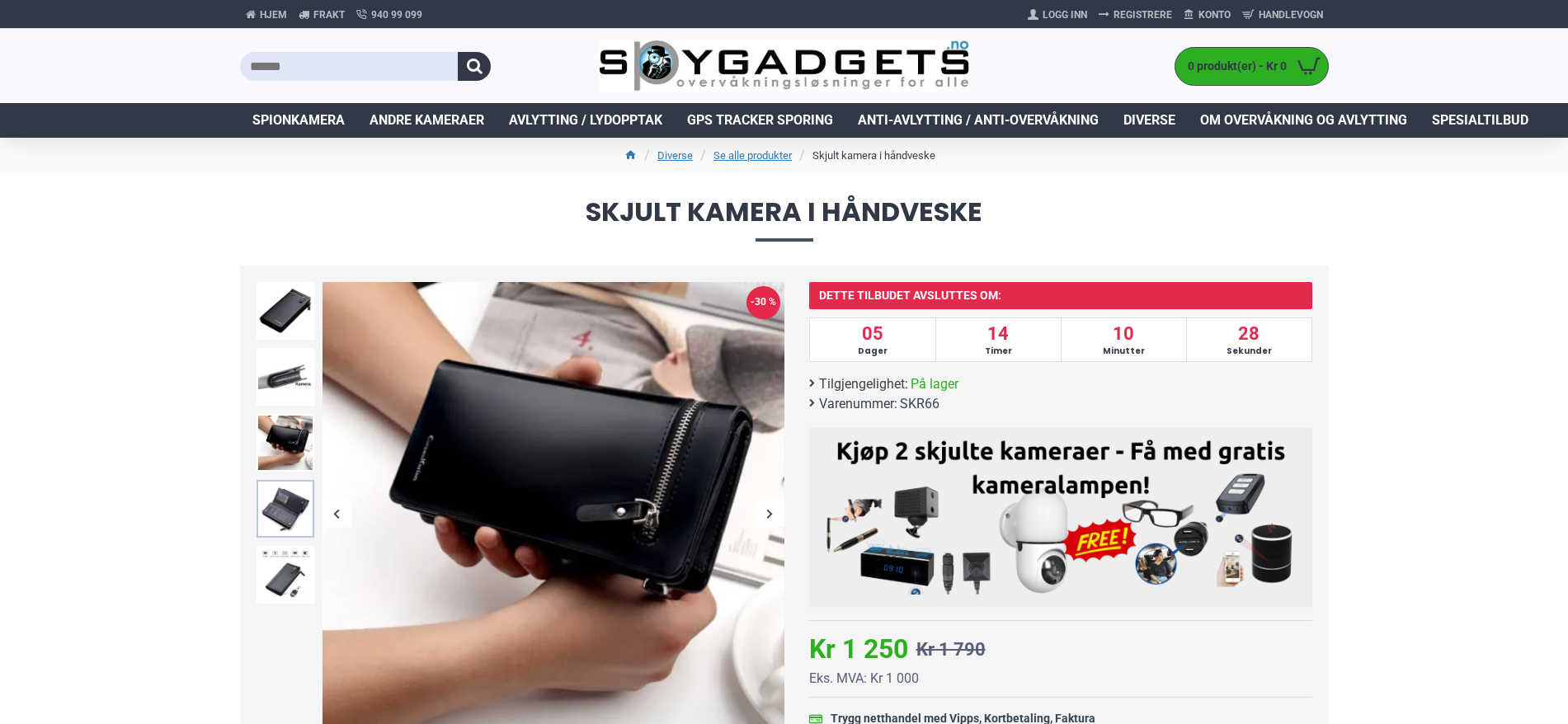
click at [285, 500] on img at bounding box center [285, 508] width 57 height 57
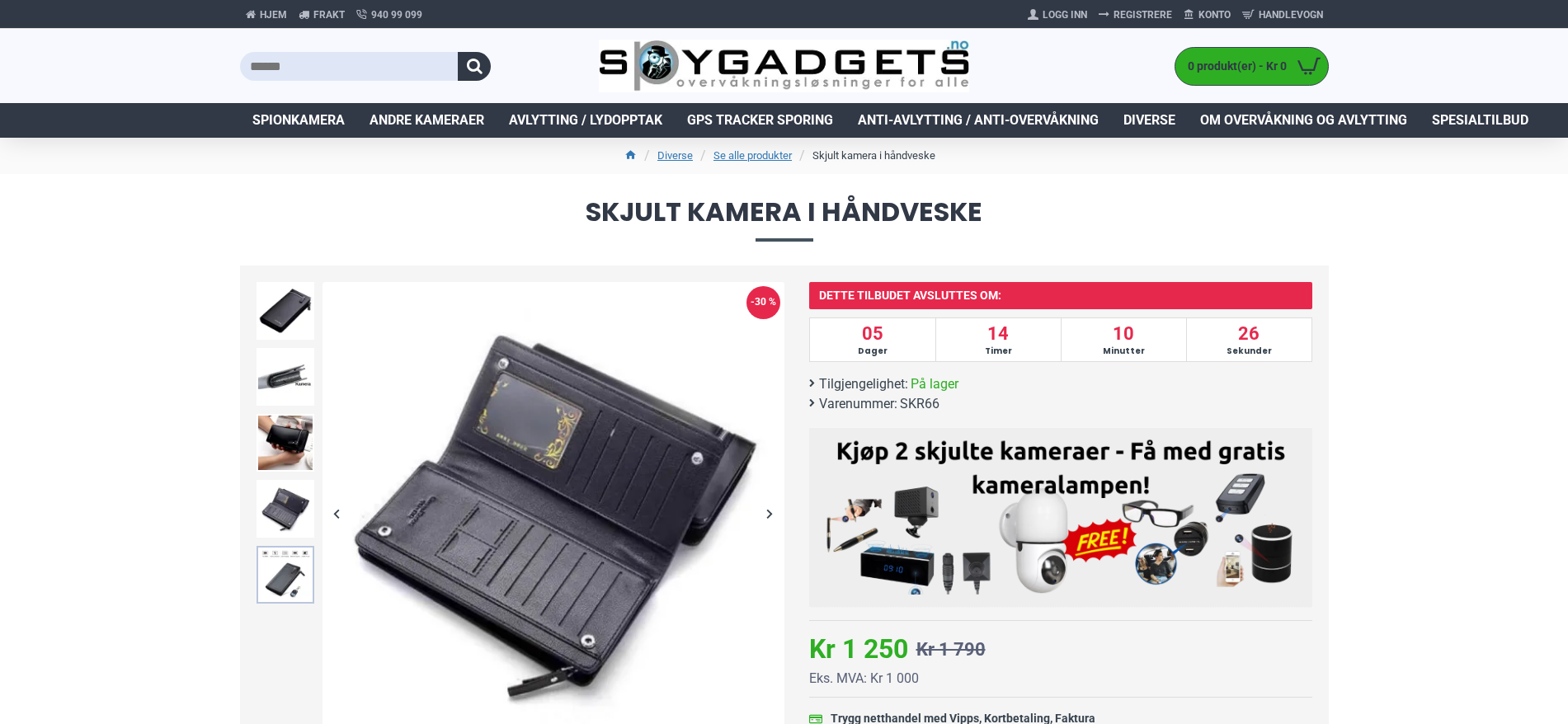
click at [273, 566] on img at bounding box center [285, 575] width 57 height 57
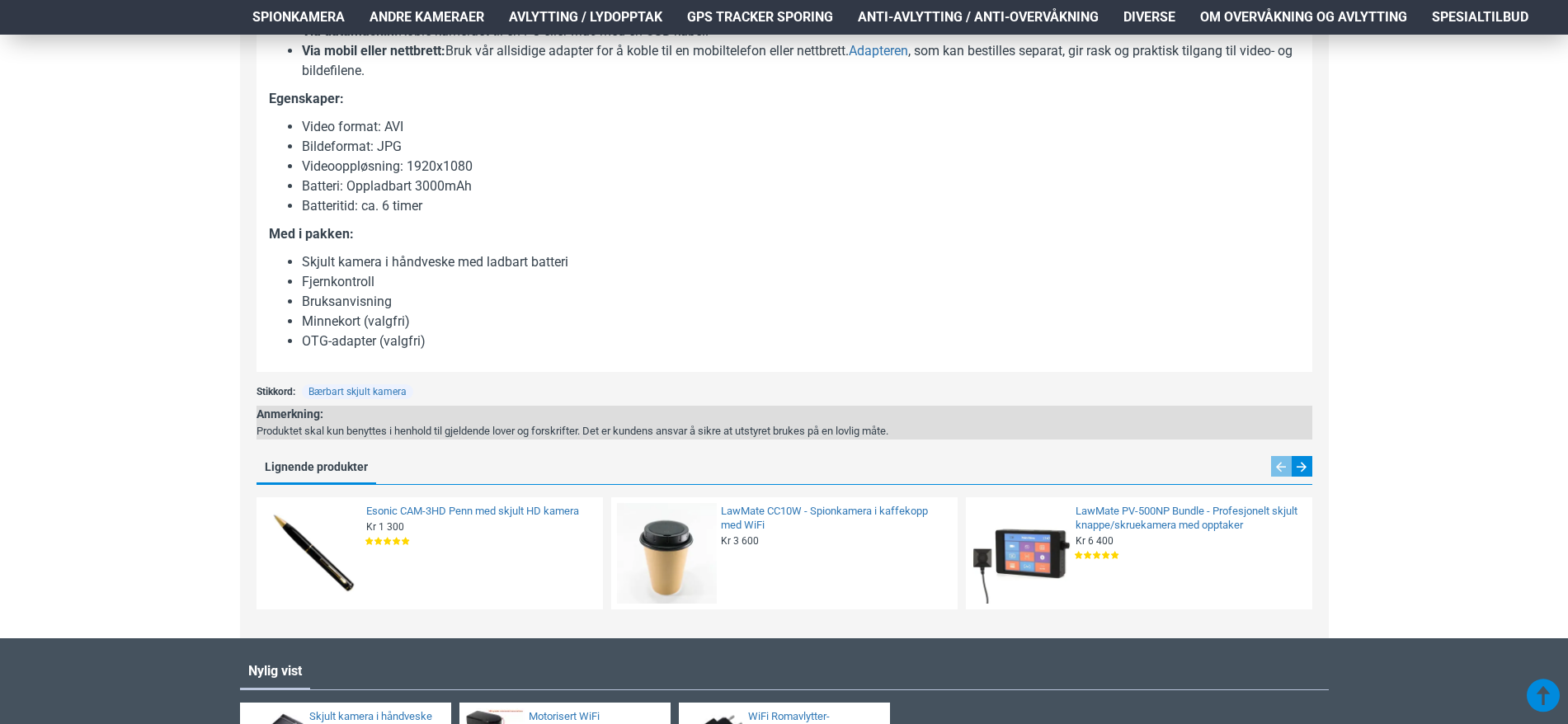
scroll to position [1733, 0]
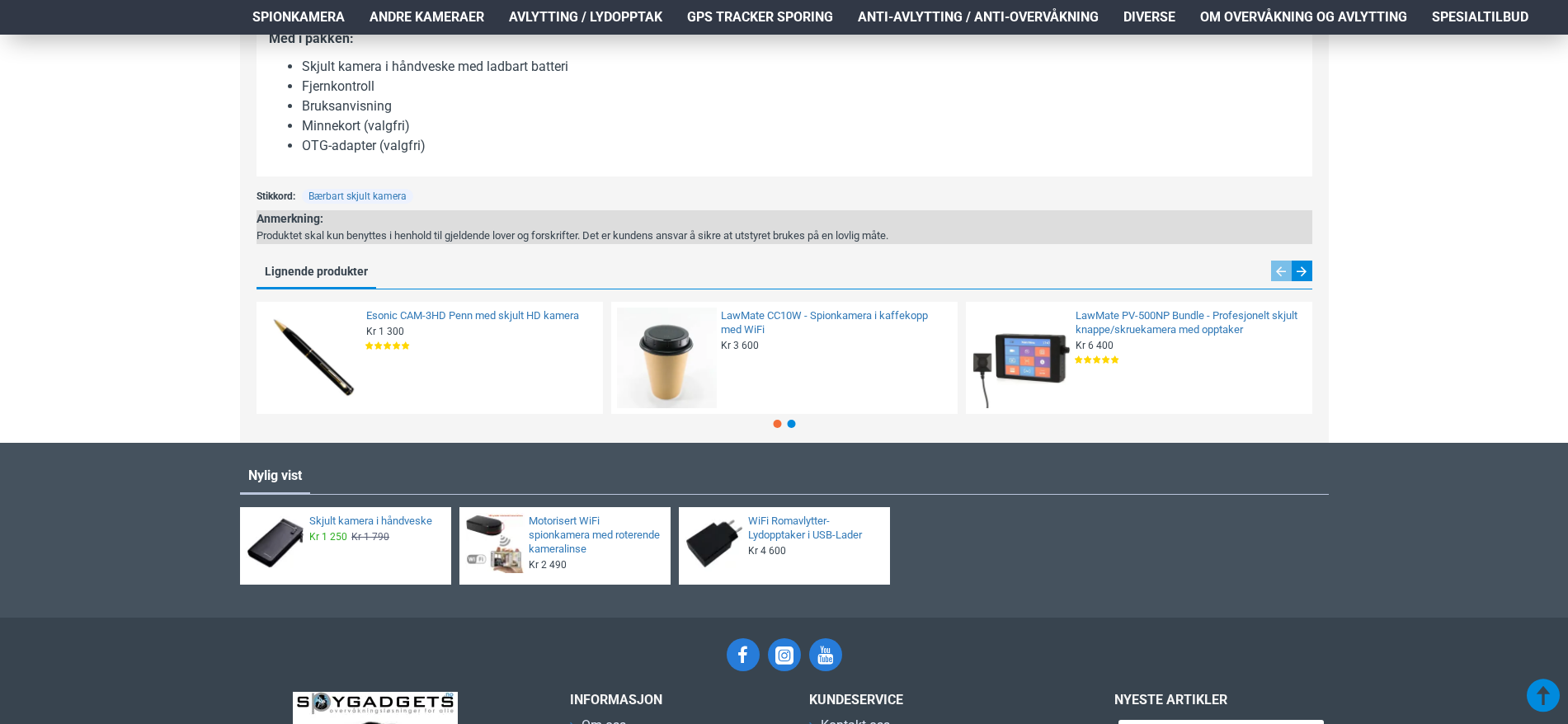
drag, startPoint x: 226, startPoint y: 456, endPoint x: 266, endPoint y: 426, distance: 50.0
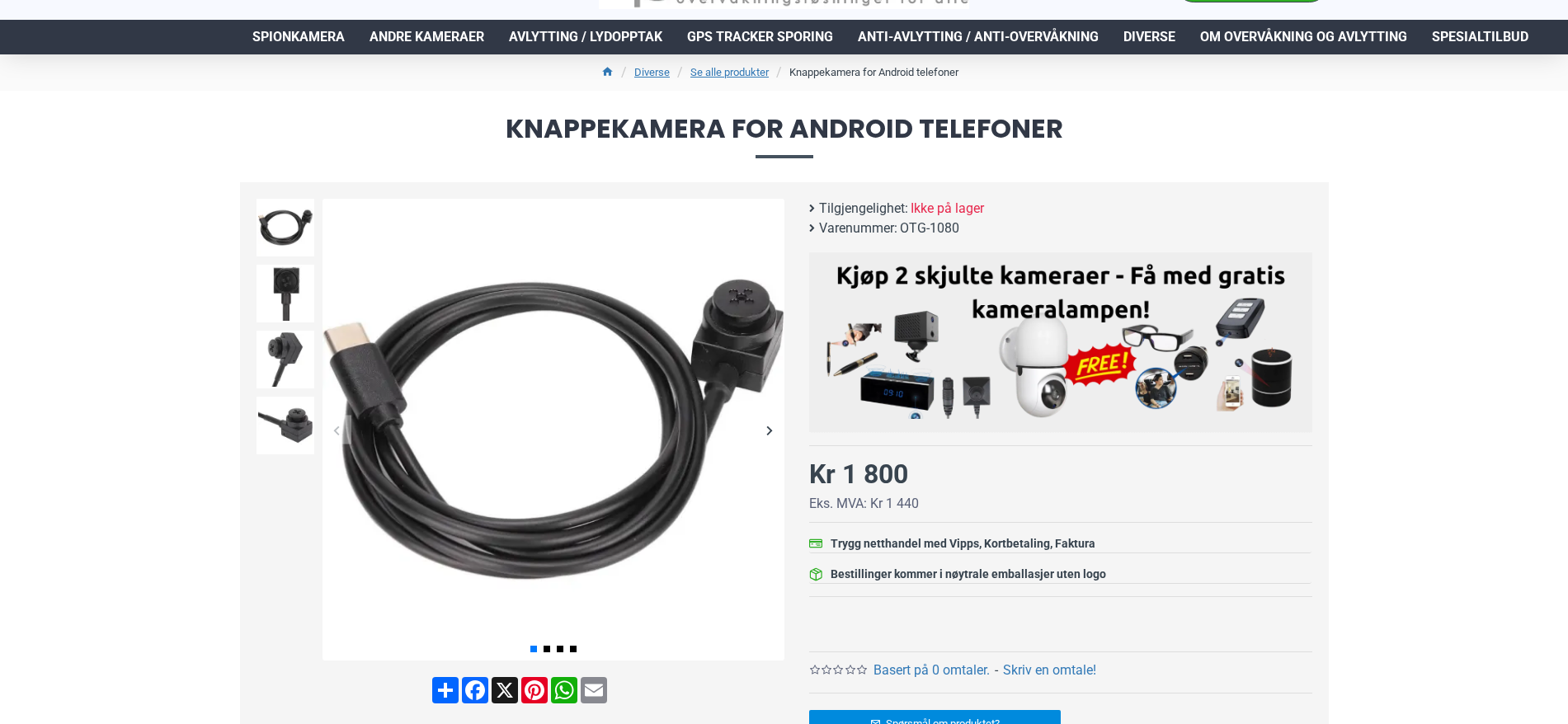
scroll to position [83, 0]
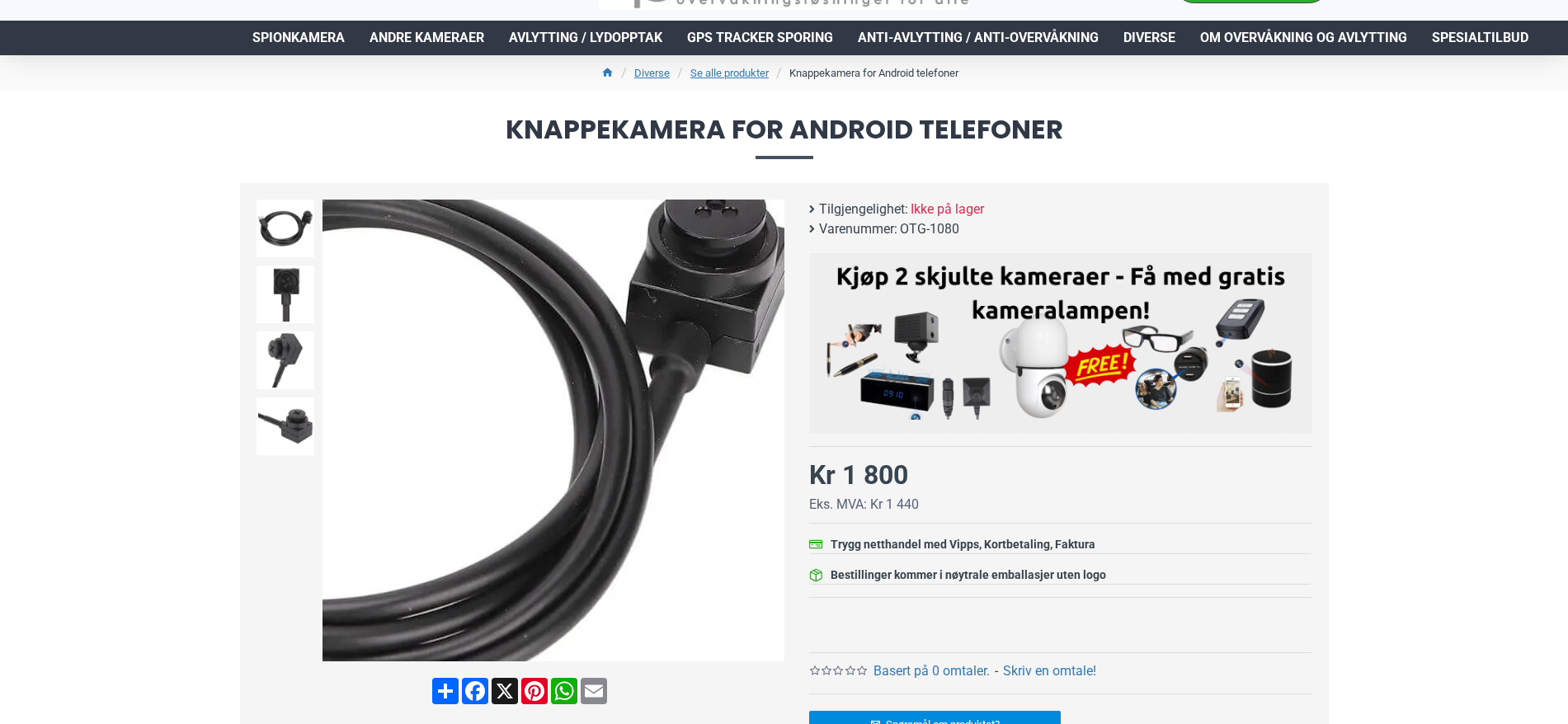
click at [778, 428] on div "Next slide" at bounding box center [770, 431] width 29 height 29
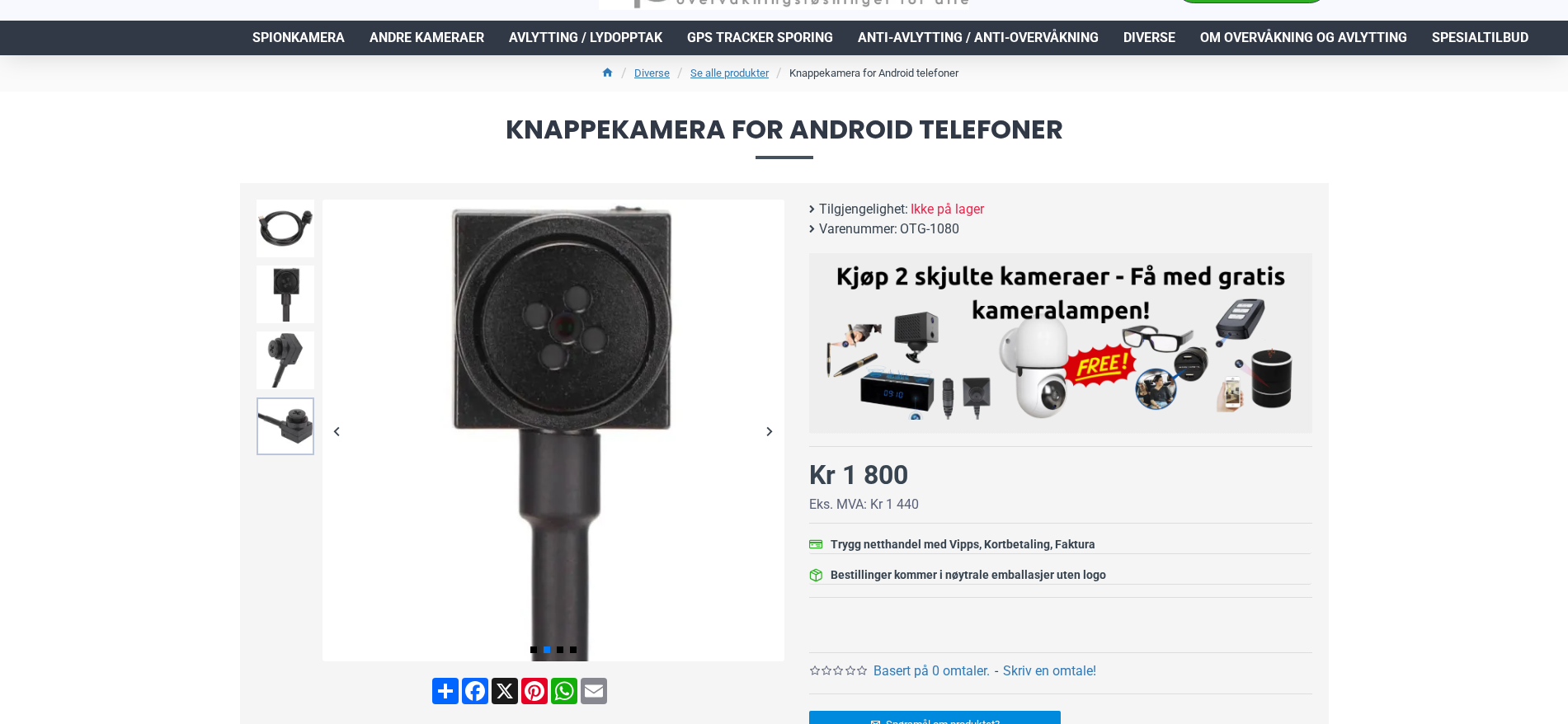
click at [263, 430] on img at bounding box center [285, 426] width 57 height 57
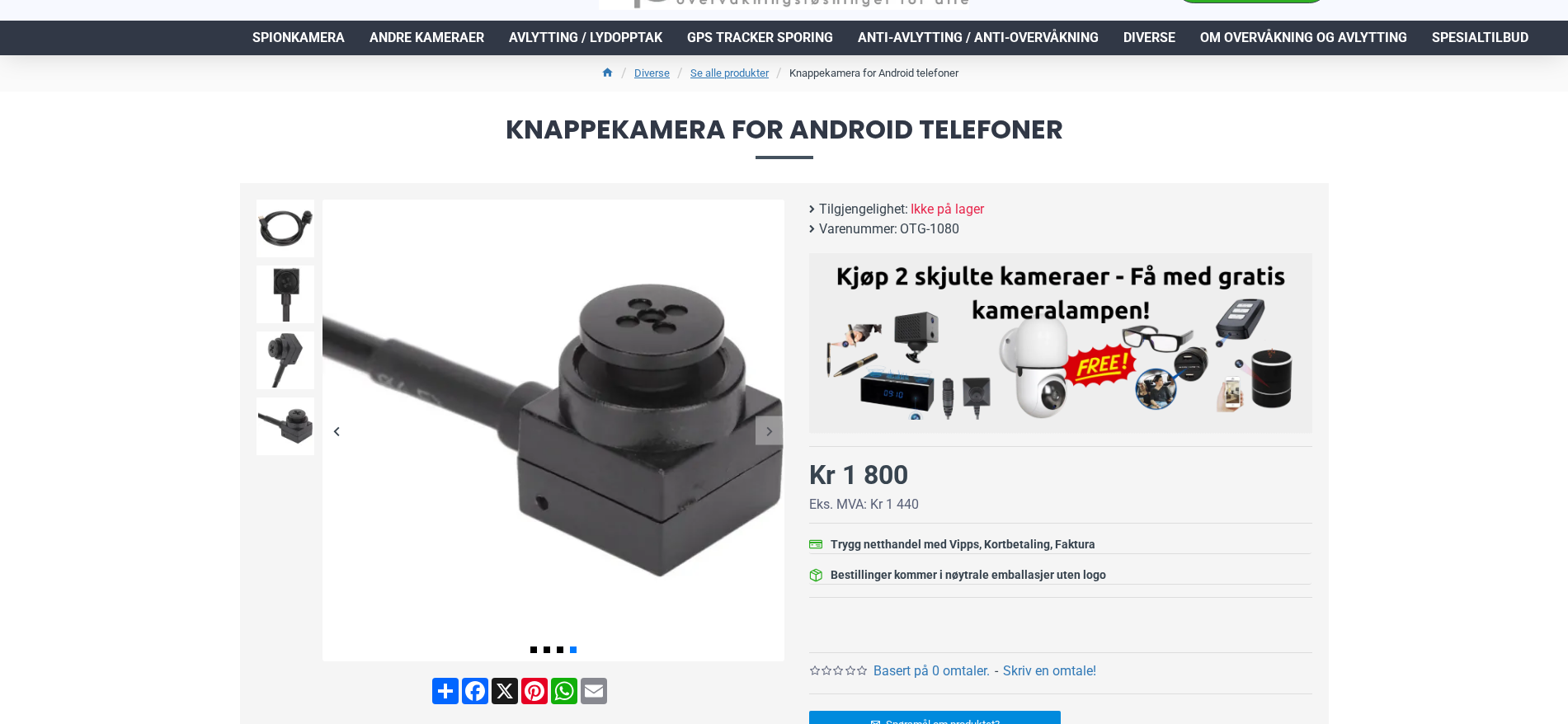
scroll to position [0, 0]
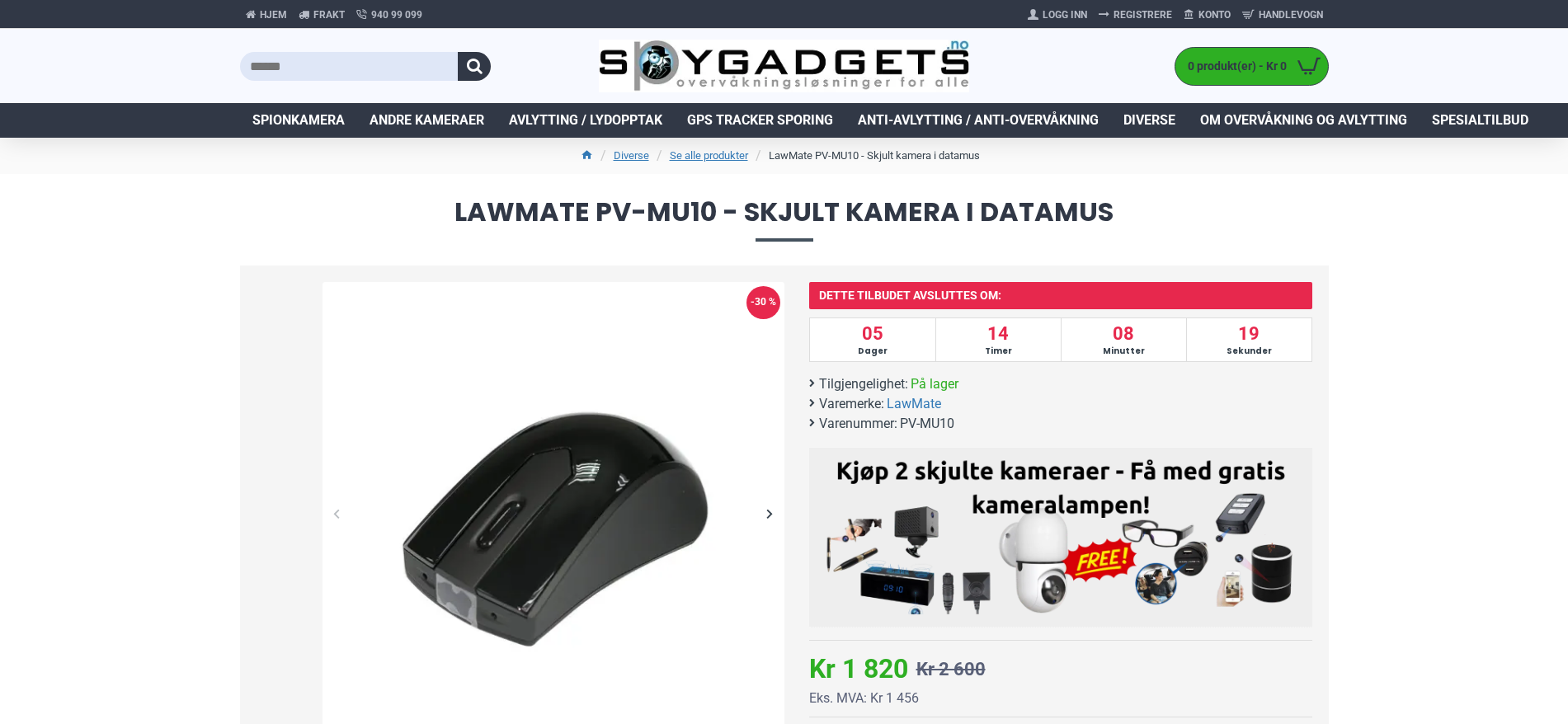
click at [773, 519] on div "Next slide" at bounding box center [770, 514] width 29 height 29
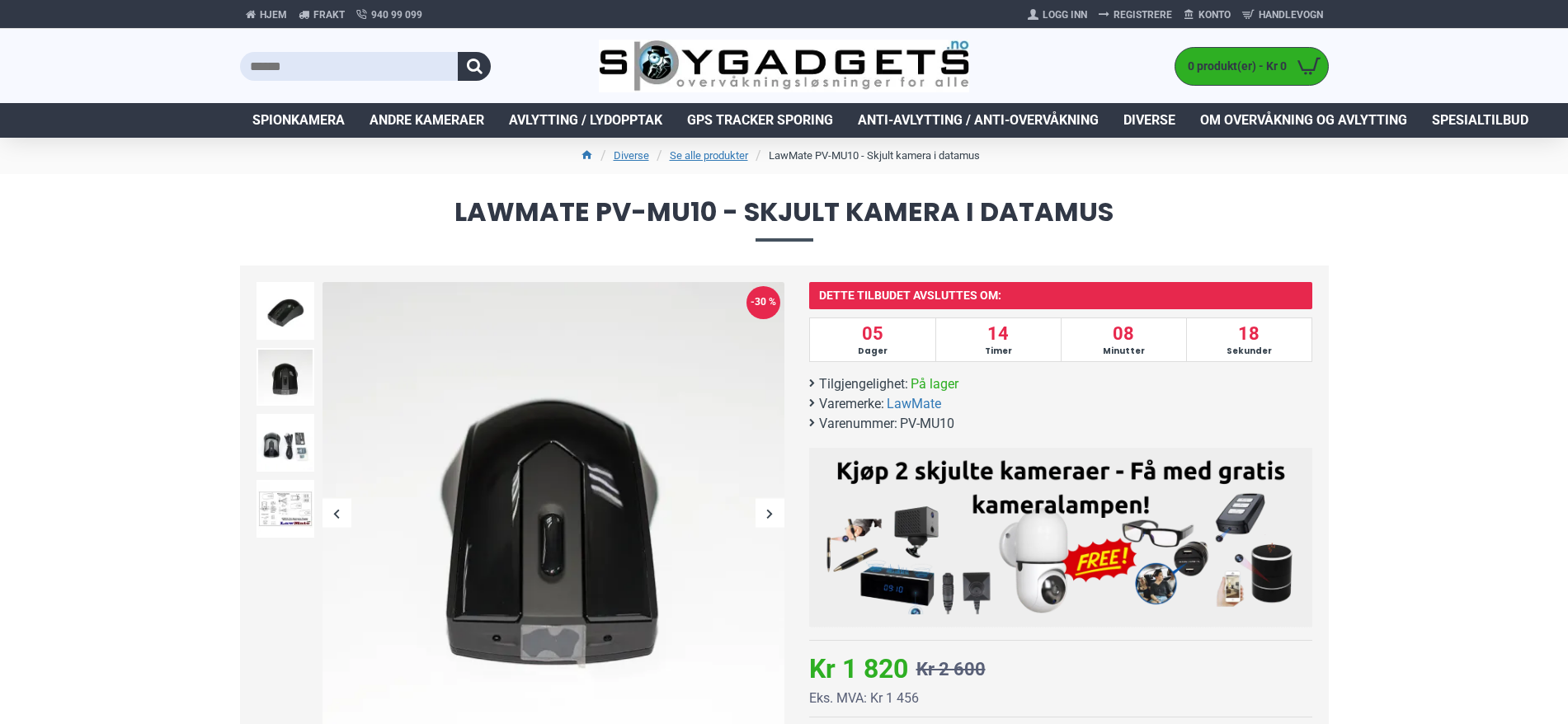
click at [773, 519] on div "Next slide" at bounding box center [770, 514] width 29 height 29
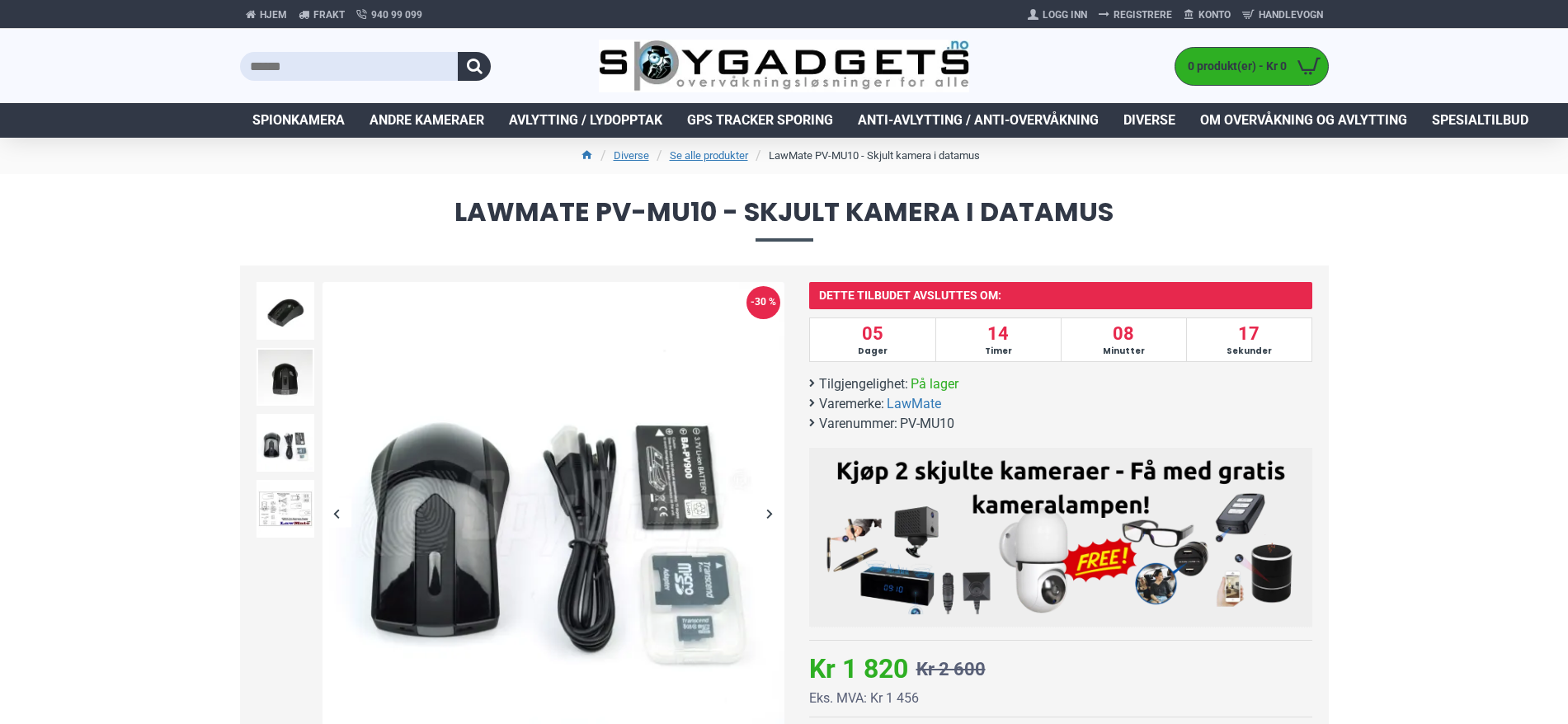
click at [772, 519] on div "Next slide" at bounding box center [770, 514] width 29 height 29
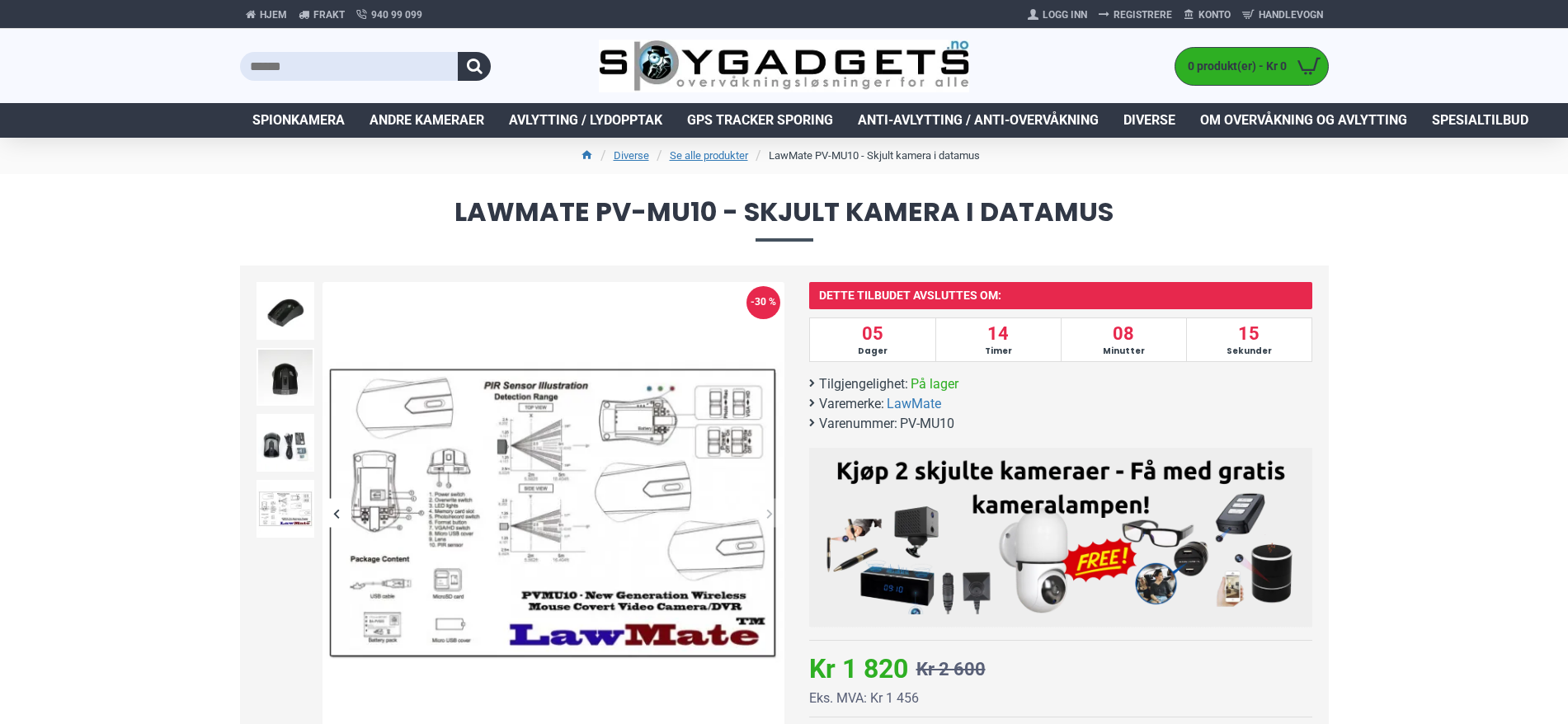
click at [770, 518] on div "Next slide" at bounding box center [770, 514] width 29 height 29
click at [765, 503] on div "Next slide" at bounding box center [770, 514] width 29 height 29
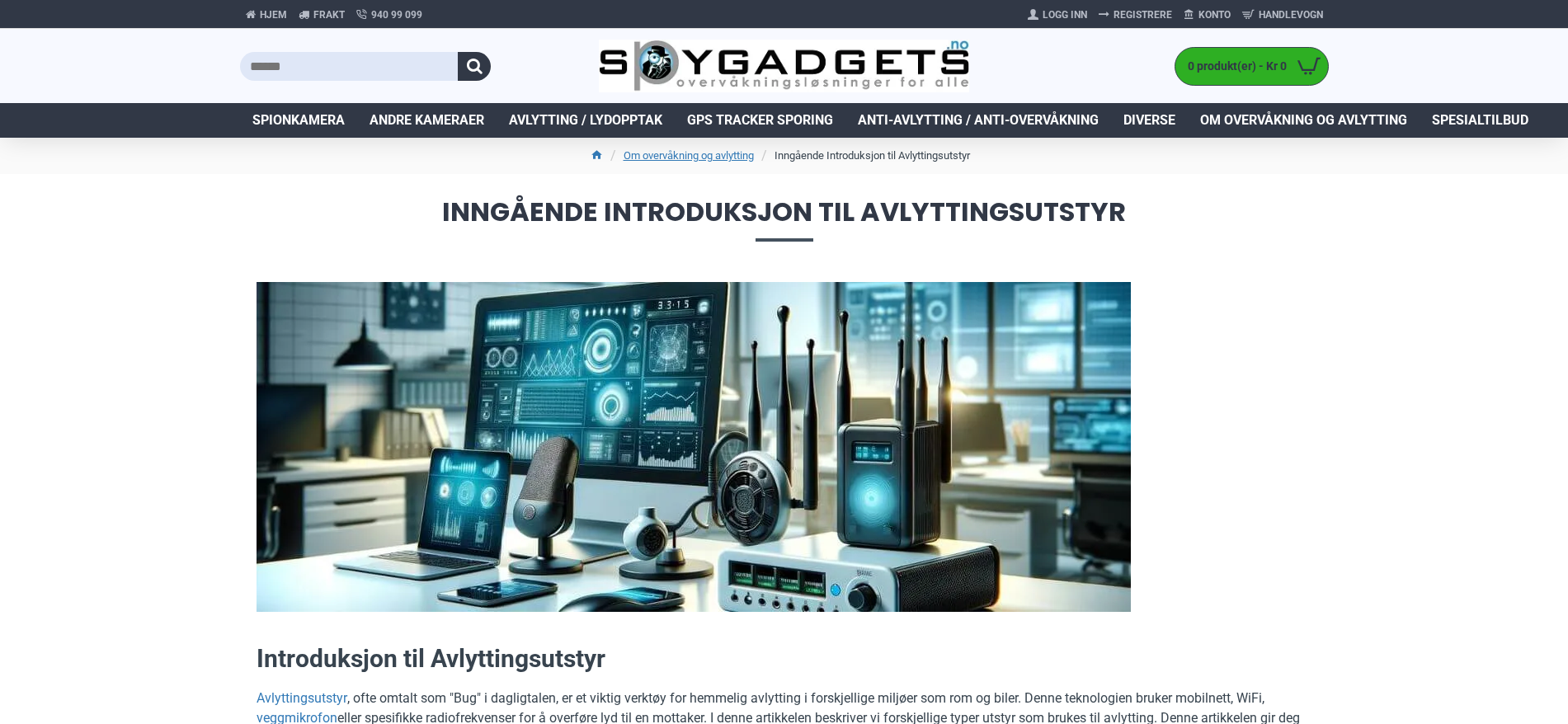
scroll to position [6353, 0]
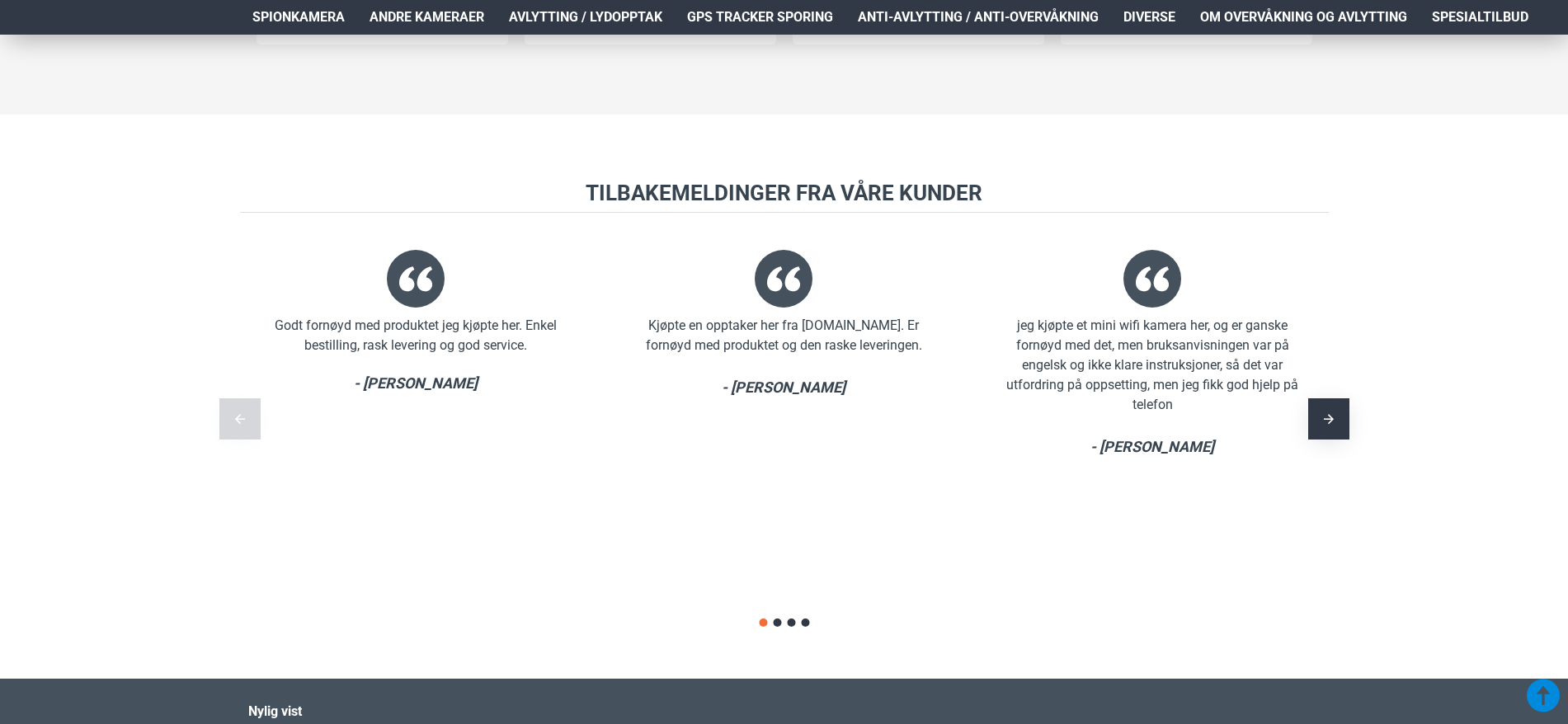
scroll to position [2558, 0]
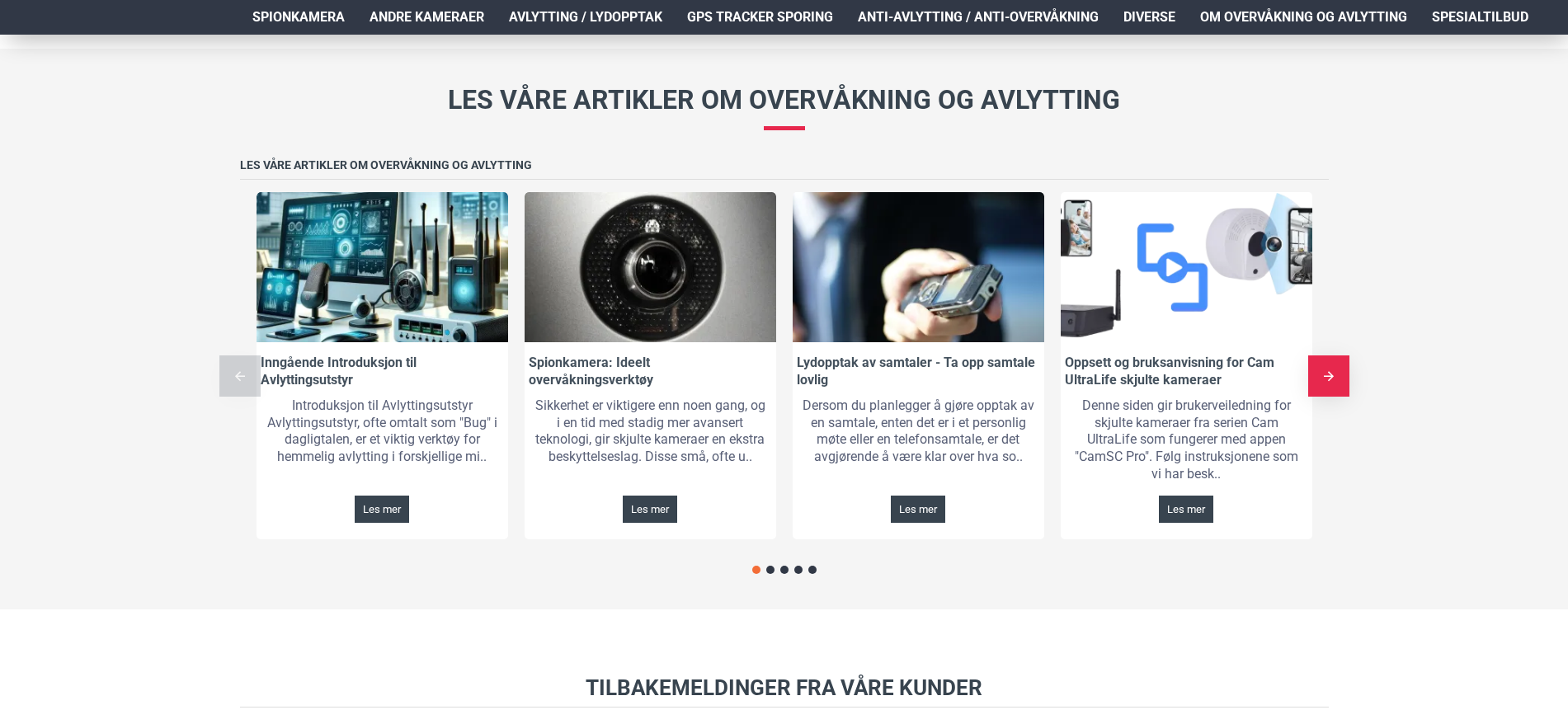
click at [1335, 365] on div "Next slide" at bounding box center [1329, 376] width 41 height 41
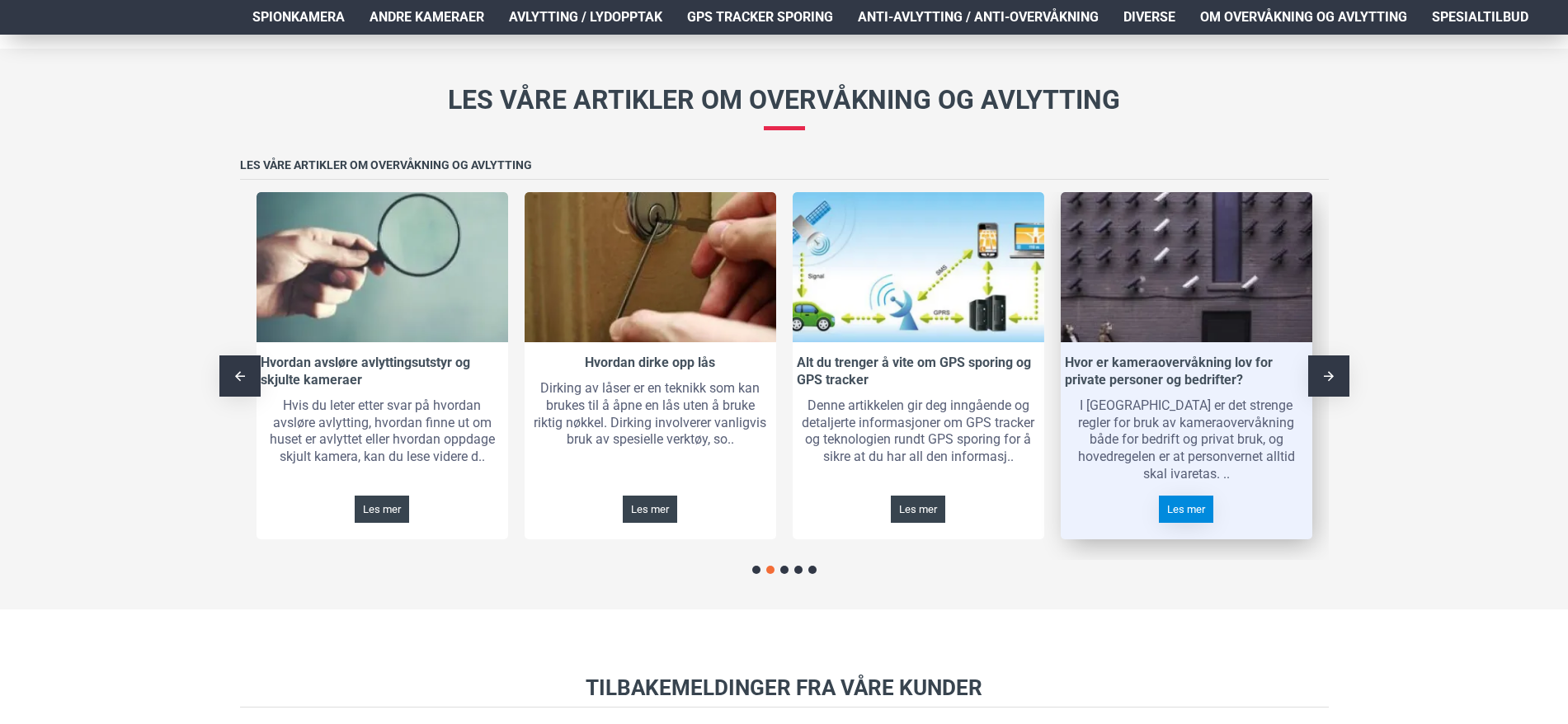
click at [1185, 508] on span "Les mer" at bounding box center [1187, 509] width 38 height 11
